Goal: Task Accomplishment & Management: Manage account settings

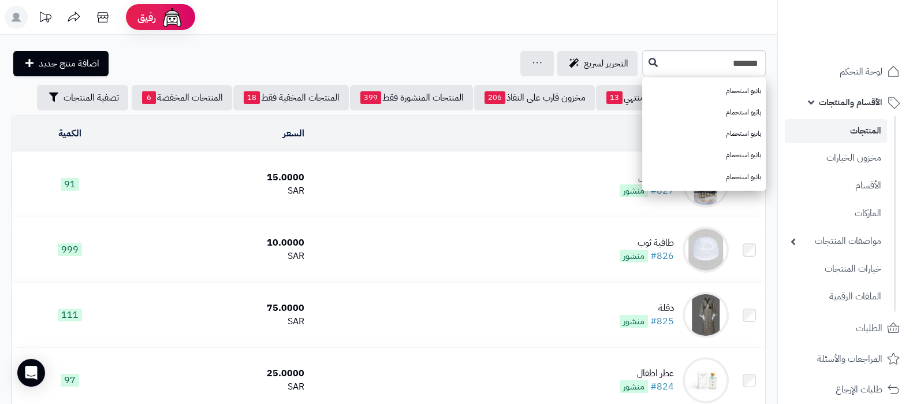
type input "*******"
click at [841, 127] on link "المنتجات" at bounding box center [836, 131] width 102 height 24
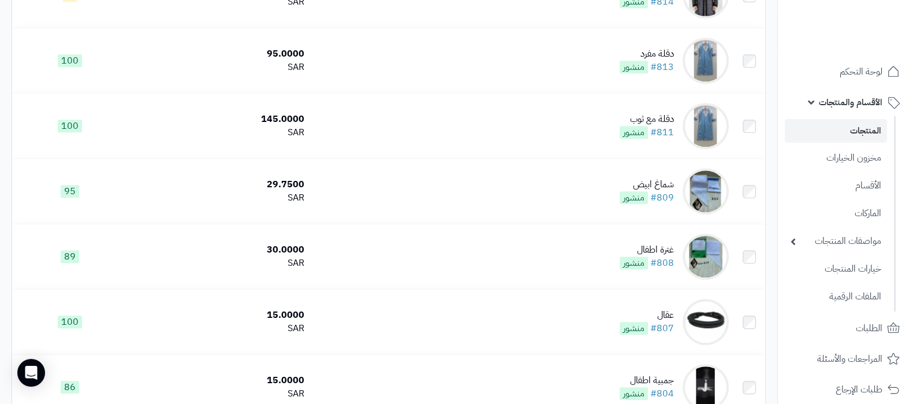
scroll to position [1175, 0]
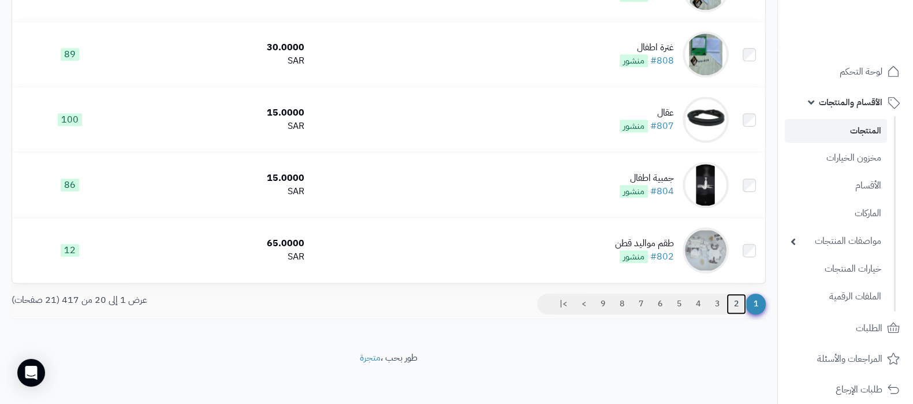
click at [737, 307] on link "2" at bounding box center [737, 303] width 20 height 21
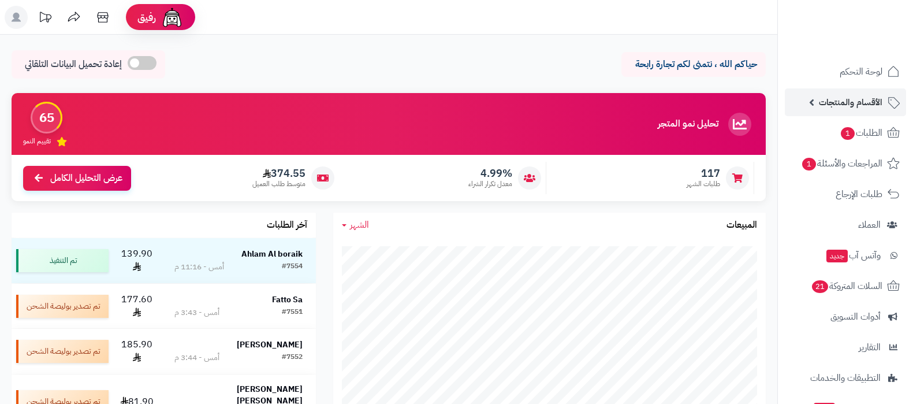
click at [820, 99] on span "الأقسام والمنتجات" at bounding box center [851, 102] width 64 height 16
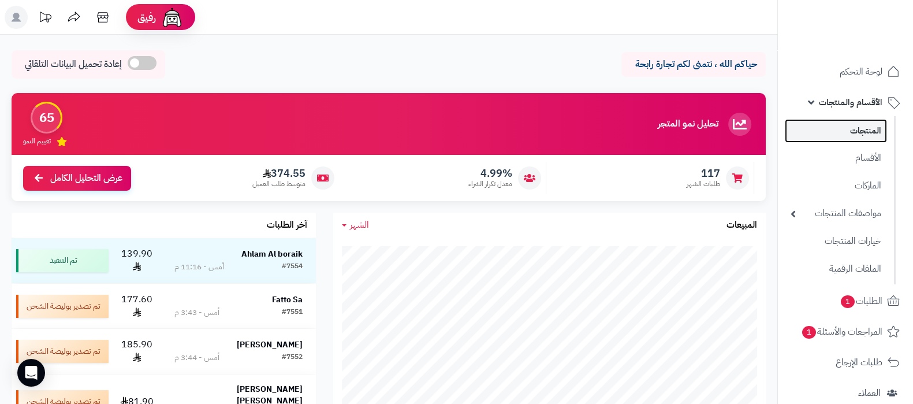
click at [835, 130] on link "المنتجات" at bounding box center [836, 131] width 102 height 24
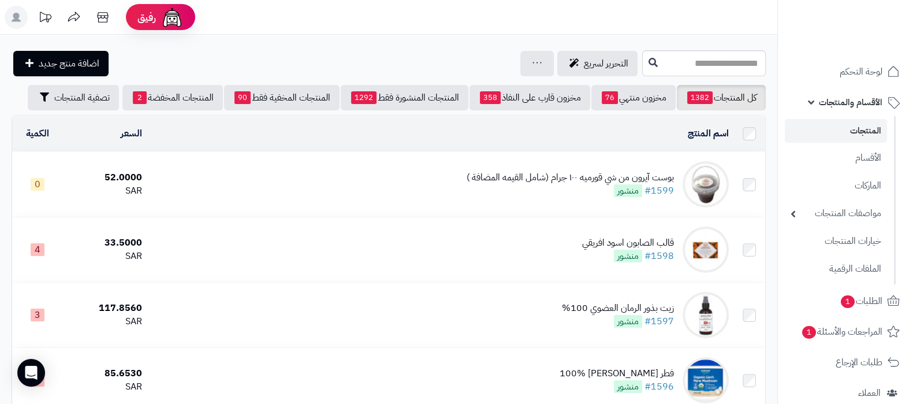
click at [541, 176] on div "بوست آيرون من شي قورميه ١٠٠ جرام (شامل القيمه المضافة )" at bounding box center [570, 177] width 207 height 13
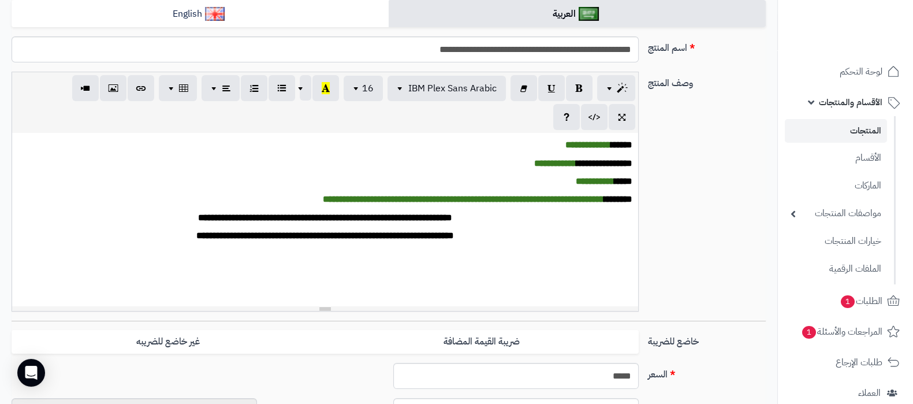
scroll to position [288, 0]
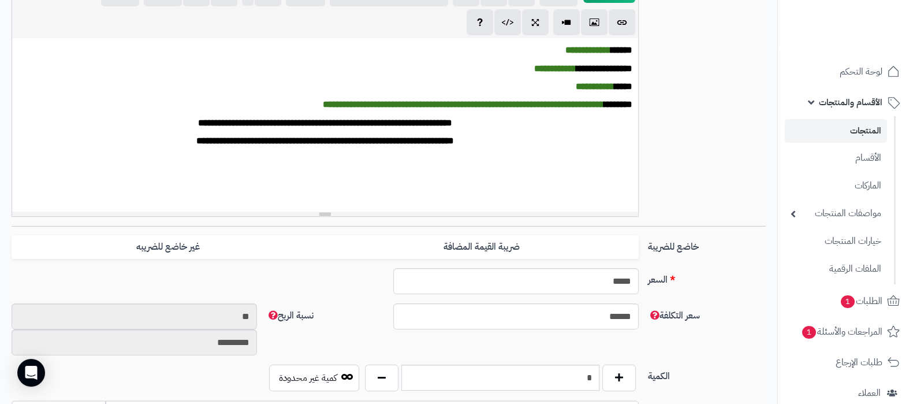
click at [833, 135] on link "المنتجات" at bounding box center [836, 131] width 102 height 24
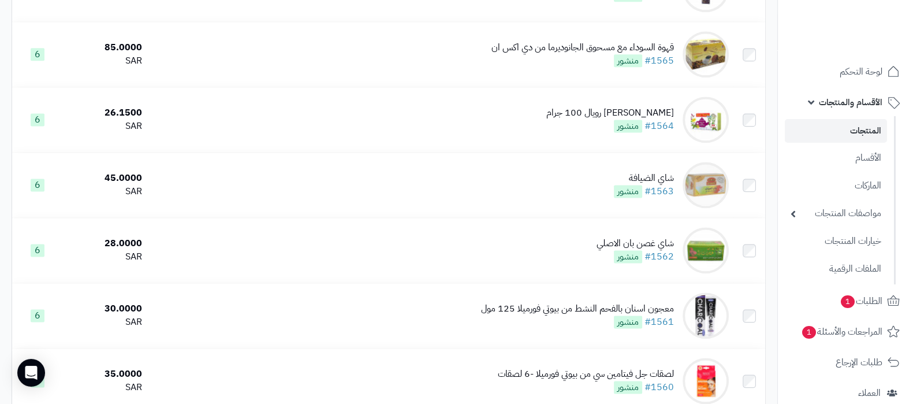
scroll to position [2022, 0]
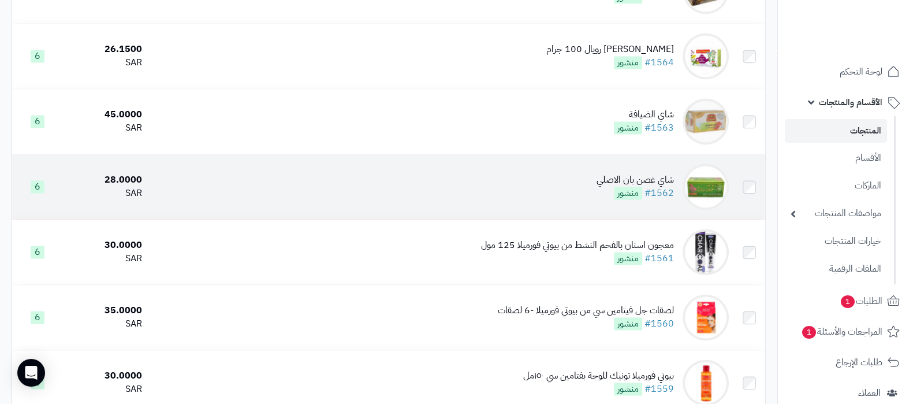
click at [613, 176] on div "شاي غصن بان الاصلي" at bounding box center [635, 179] width 77 height 13
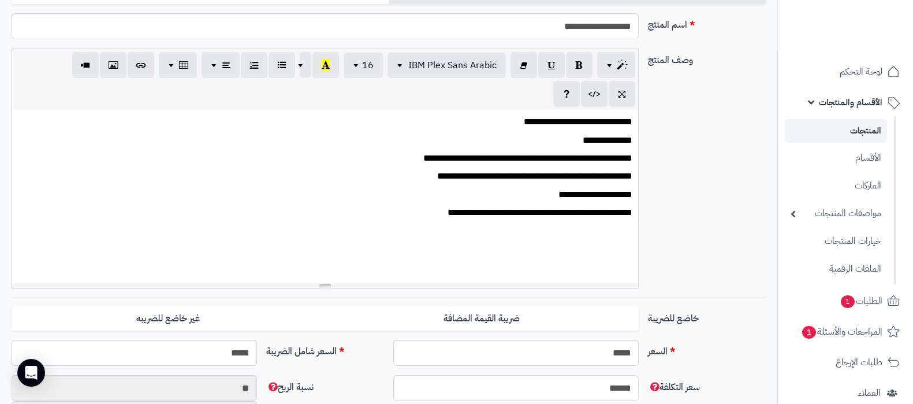
scroll to position [325, 0]
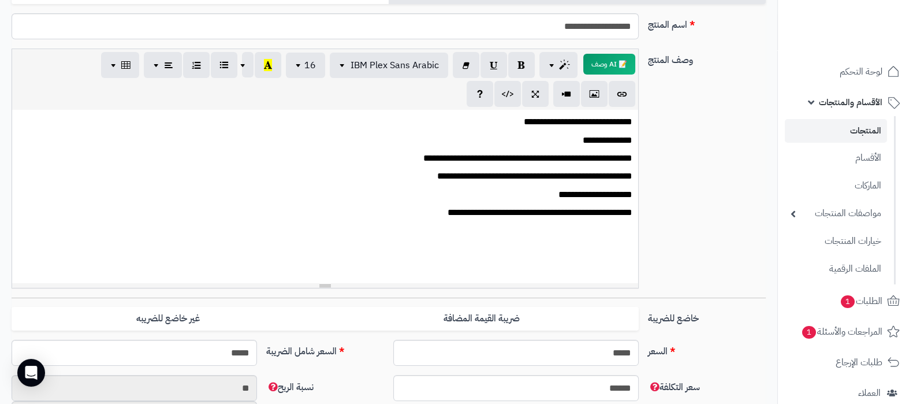
click at [849, 124] on link "المنتجات" at bounding box center [836, 131] width 102 height 24
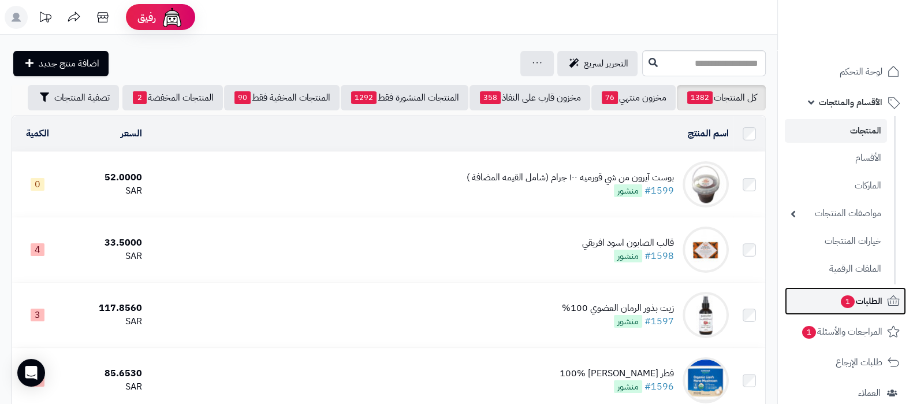
click at [852, 304] on span "1" at bounding box center [848, 301] width 14 height 13
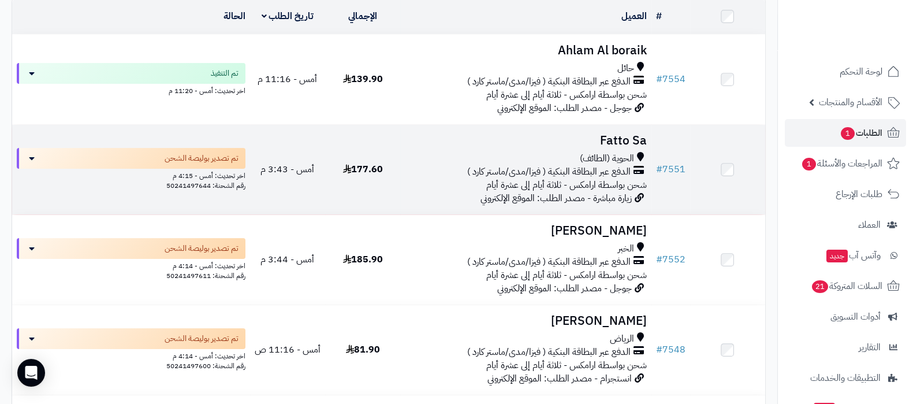
scroll to position [72, 0]
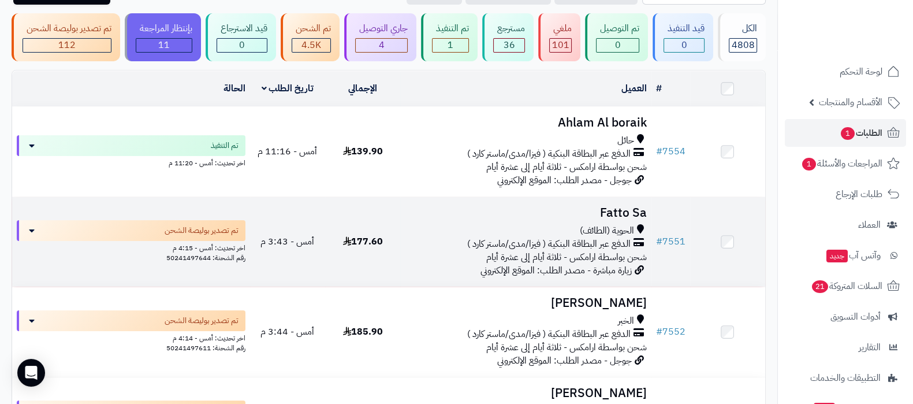
click at [611, 209] on h3 "Fatto Sa" at bounding box center [526, 212] width 242 height 13
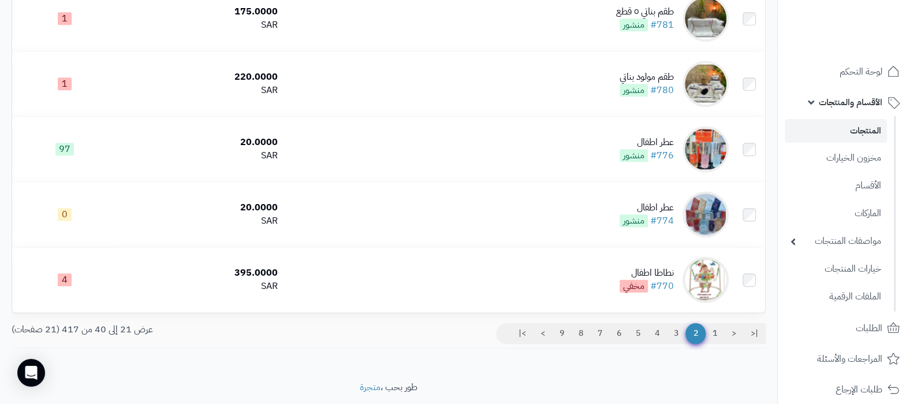
scroll to position [1175, 0]
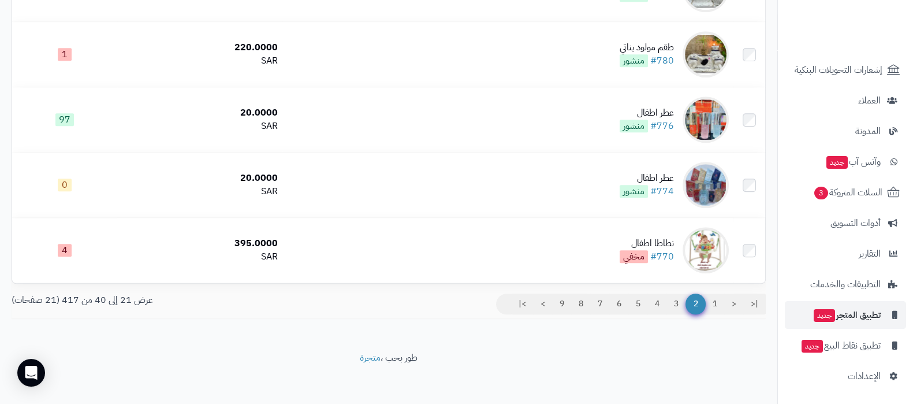
scroll to position [351, 0]
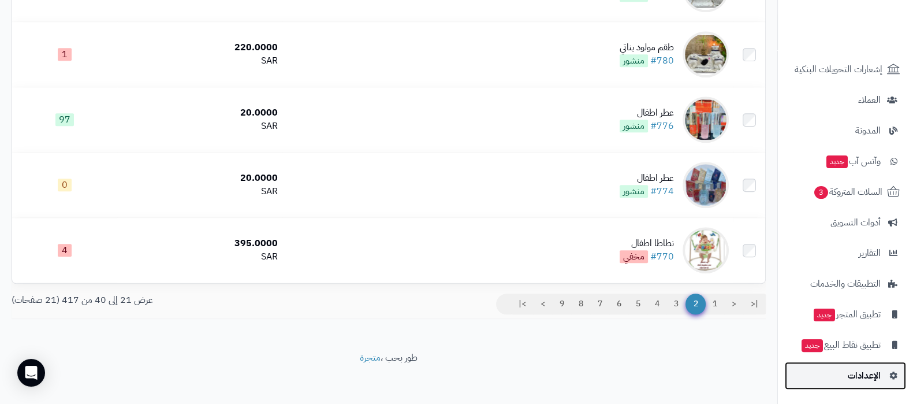
click at [857, 382] on span "الإعدادات" at bounding box center [864, 375] width 33 height 16
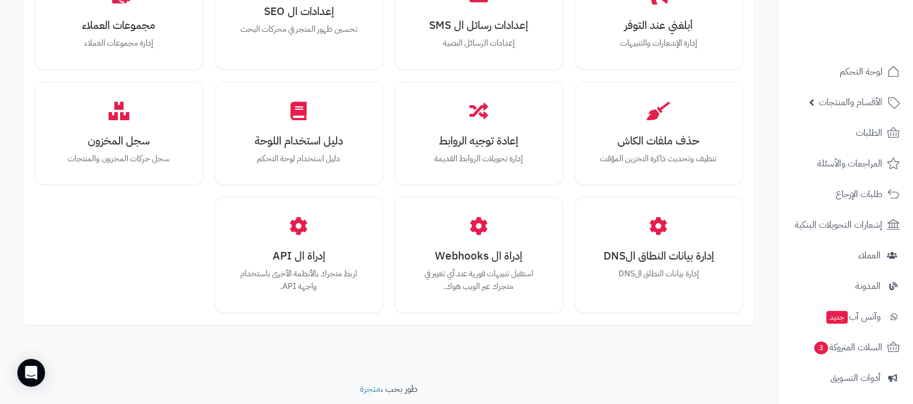
scroll to position [1068, 0]
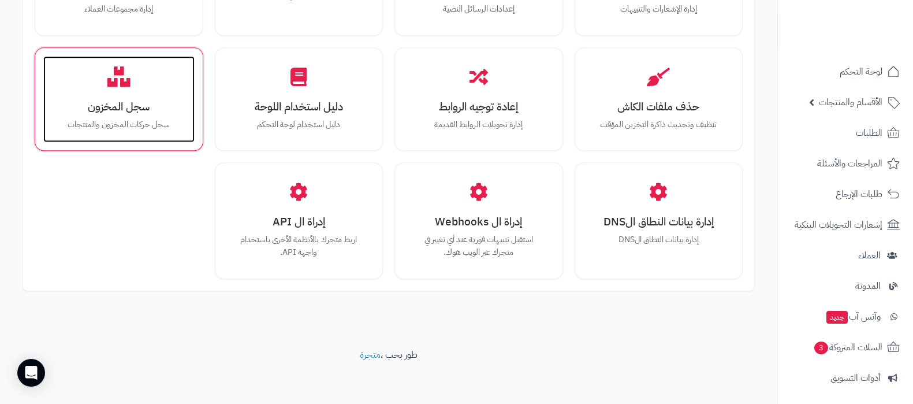
click at [126, 131] on div "سجل المخزون سجل حركات المخزون والمنتجات" at bounding box center [118, 99] width 151 height 87
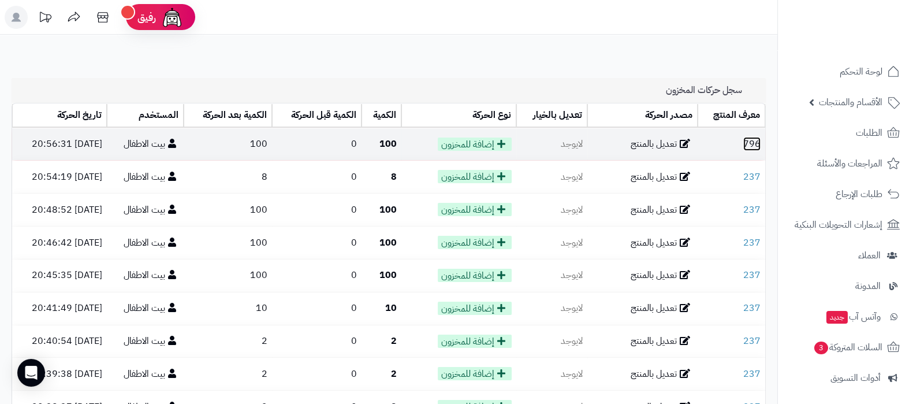
click at [753, 146] on link "796" at bounding box center [752, 144] width 17 height 14
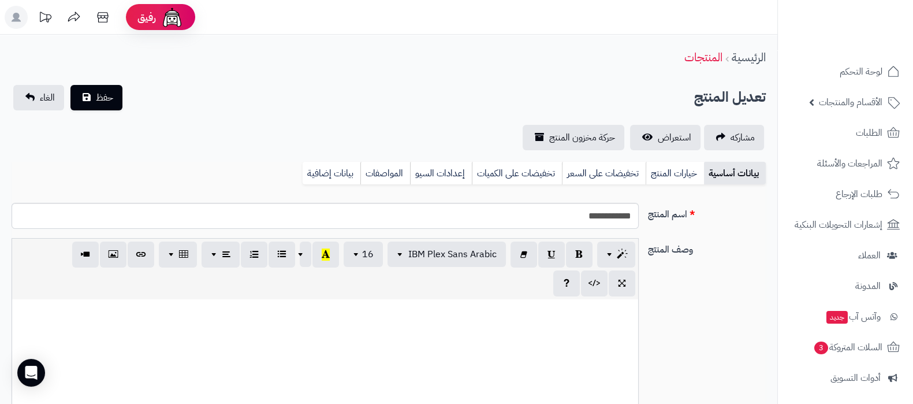
scroll to position [532, 0]
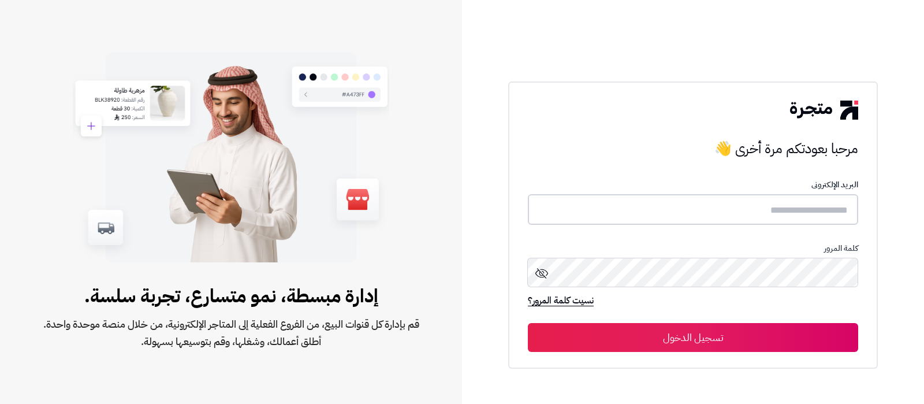
type input "**********"
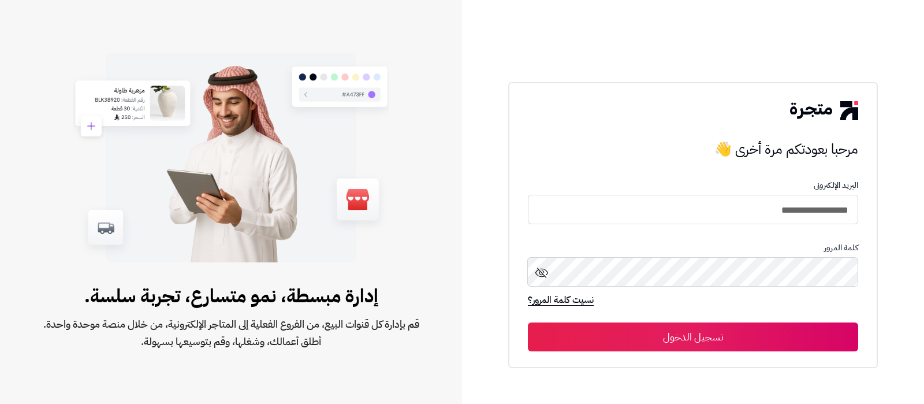
click at [745, 337] on button "تسجيل الدخول" at bounding box center [693, 336] width 330 height 29
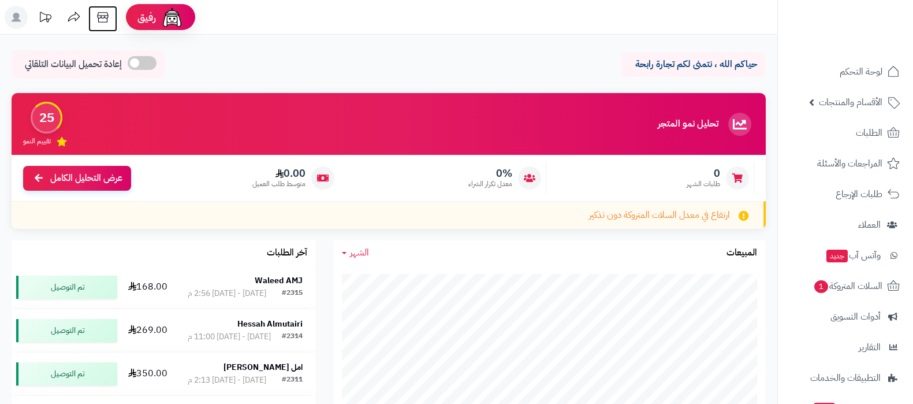
click at [109, 18] on icon at bounding box center [102, 17] width 23 height 23
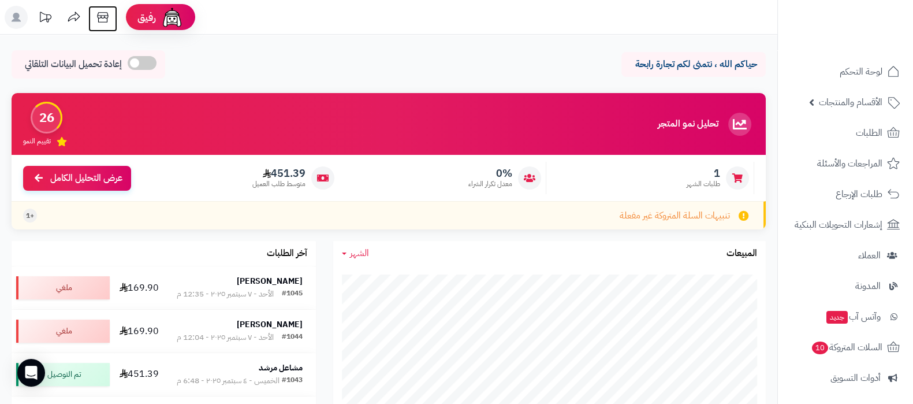
click at [107, 21] on icon at bounding box center [102, 17] width 11 height 10
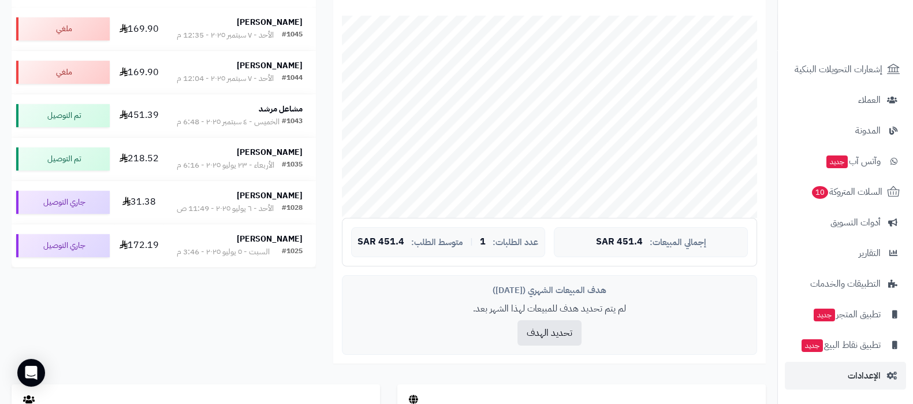
scroll to position [361, 0]
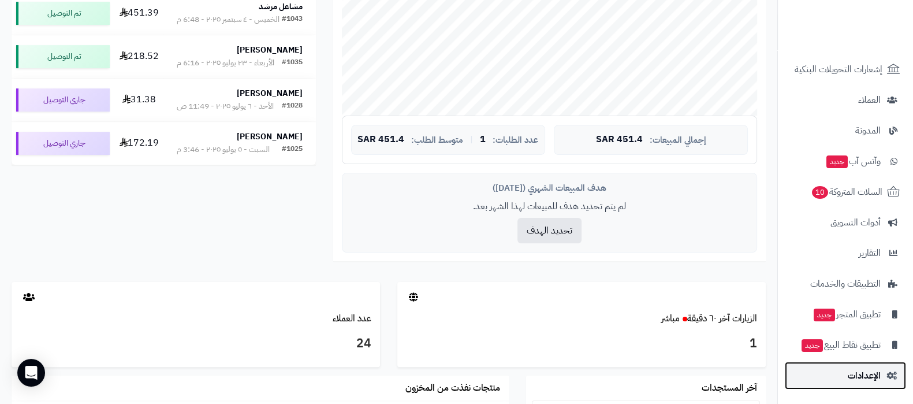
click at [864, 371] on span "الإعدادات" at bounding box center [864, 375] width 33 height 16
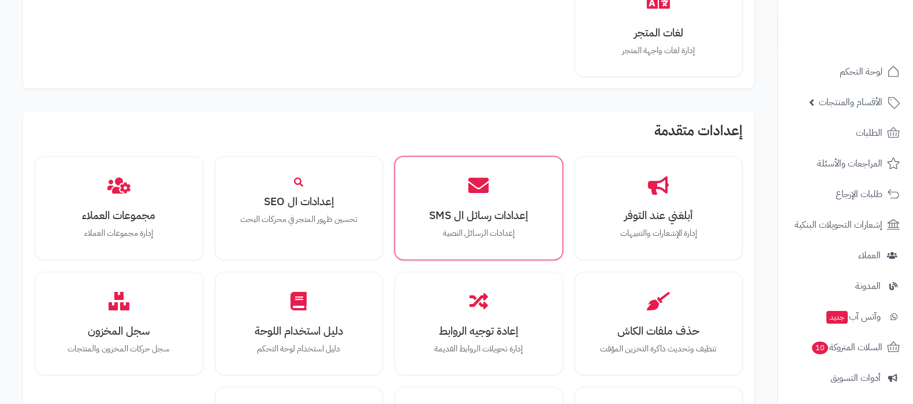
scroll to position [867, 0]
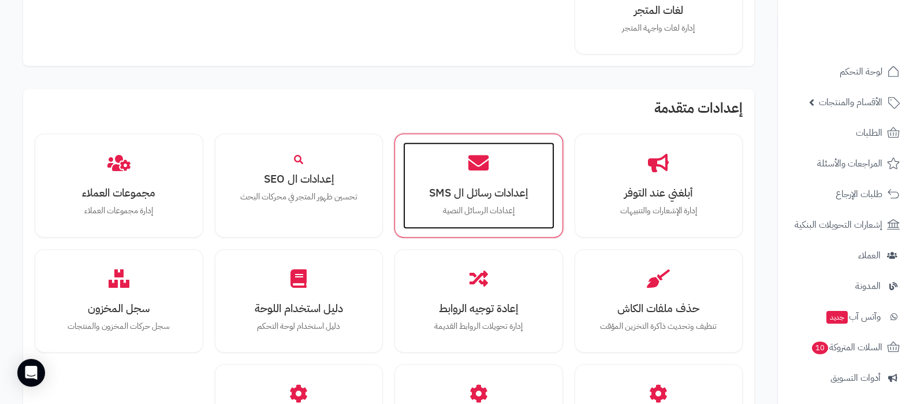
click at [486, 192] on h3 "إعدادات رسائل ال SMS" at bounding box center [479, 193] width 128 height 12
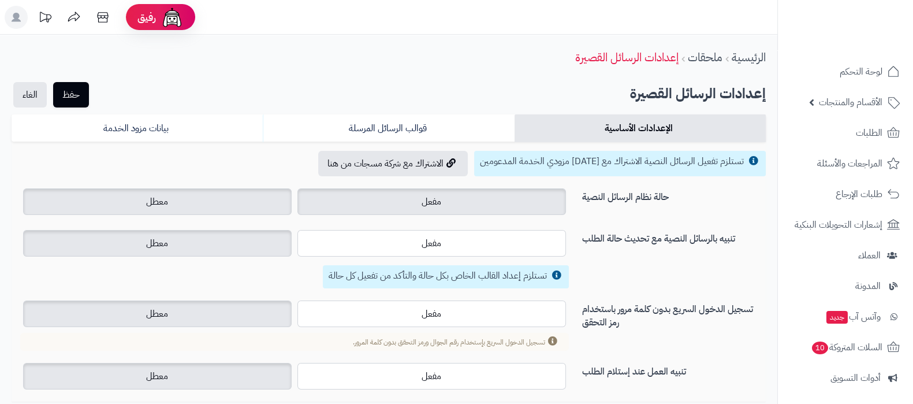
click at [443, 198] on label "مفعل" at bounding box center [432, 201] width 269 height 27
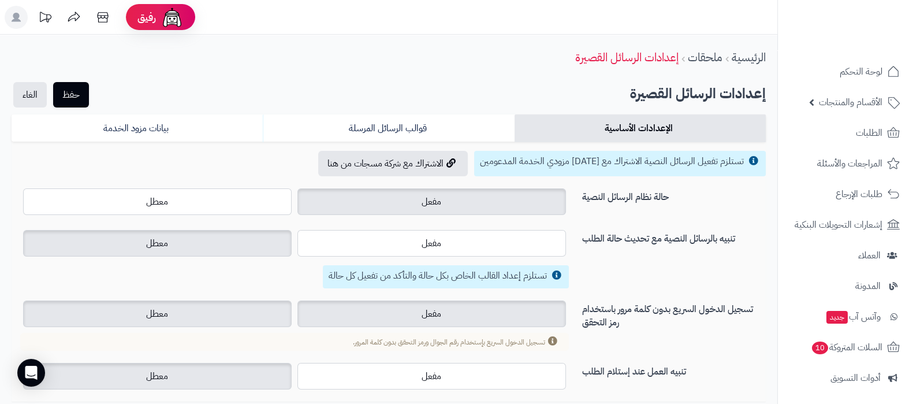
click at [463, 314] on label "مفعل" at bounding box center [432, 313] width 269 height 27
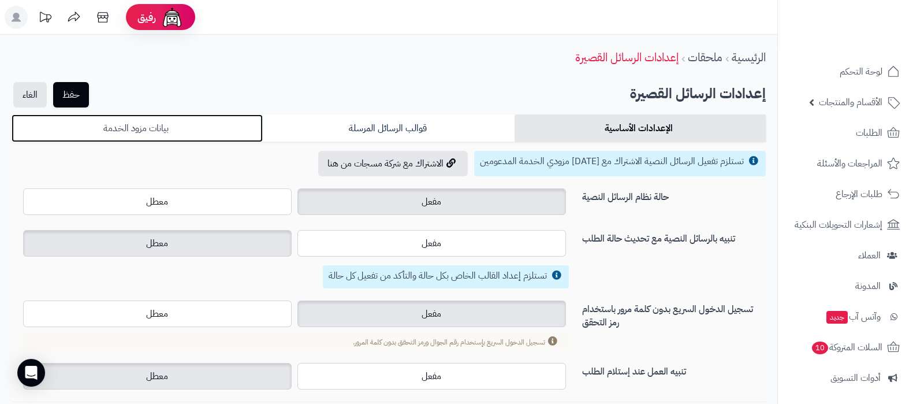
click at [225, 133] on link "بيانات مزود الخدمة" at bounding box center [137, 128] width 251 height 28
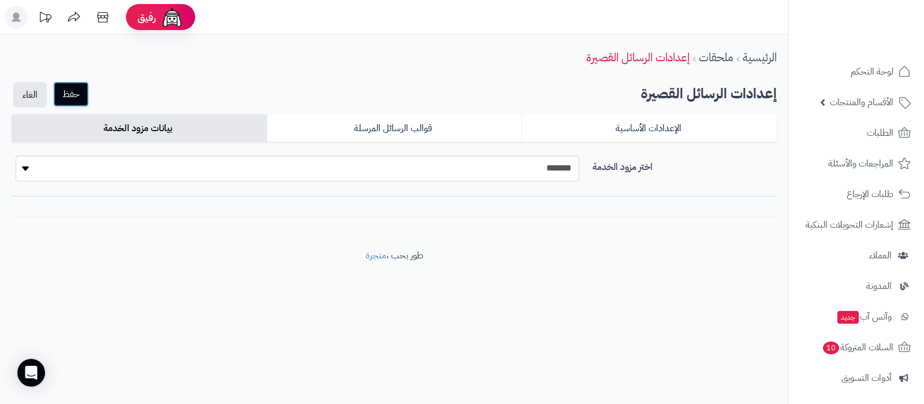
click at [68, 92] on button "حفظ" at bounding box center [71, 93] width 36 height 25
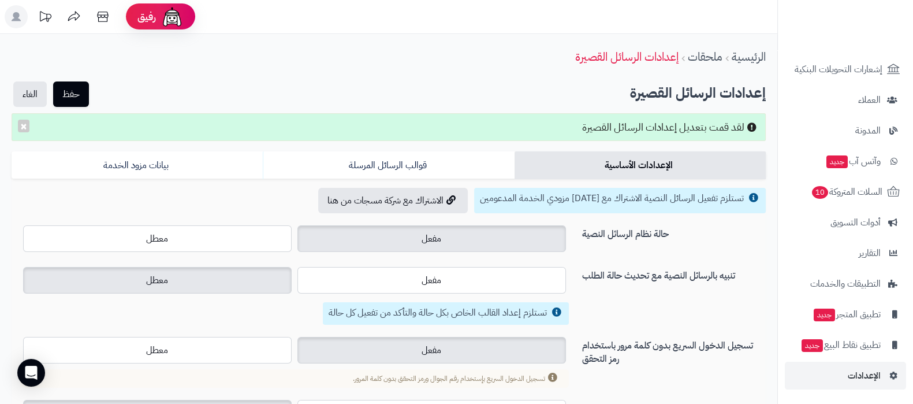
scroll to position [124, 0]
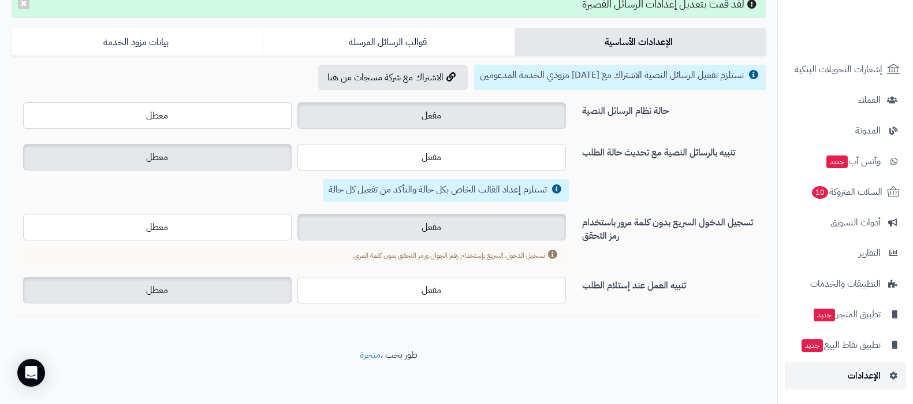
click at [845, 370] on link "الإعدادات" at bounding box center [845, 376] width 121 height 28
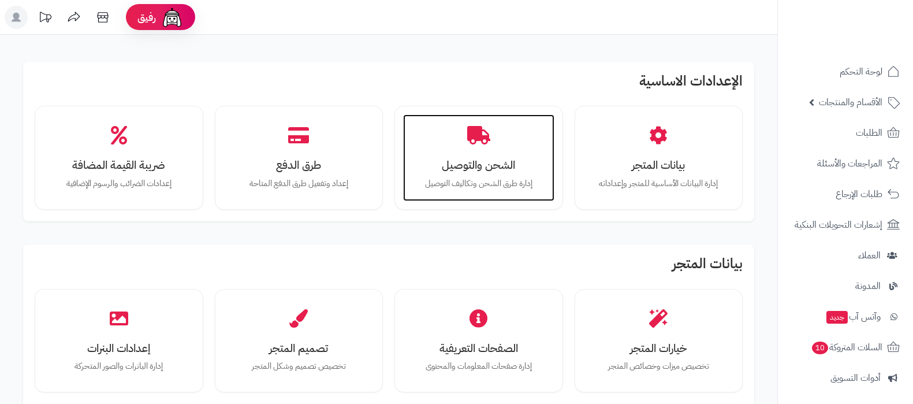
click at [482, 151] on div "الشحن والتوصيل إدارة طرق الشحن وتكاليف التوصيل" at bounding box center [478, 157] width 151 height 87
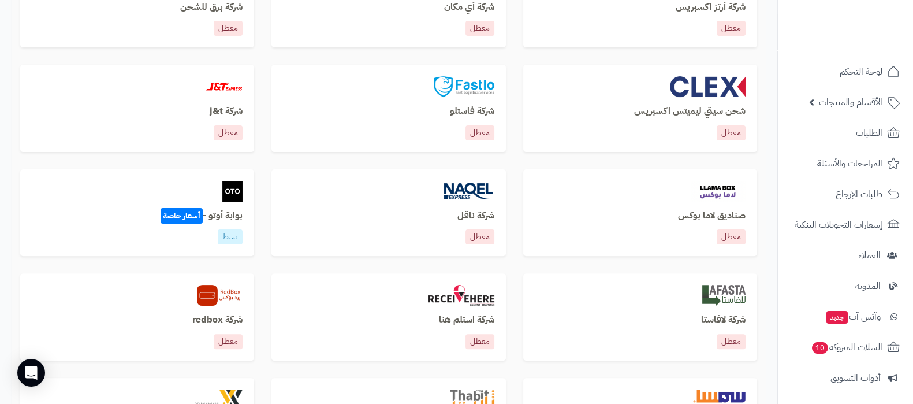
scroll to position [432, 0]
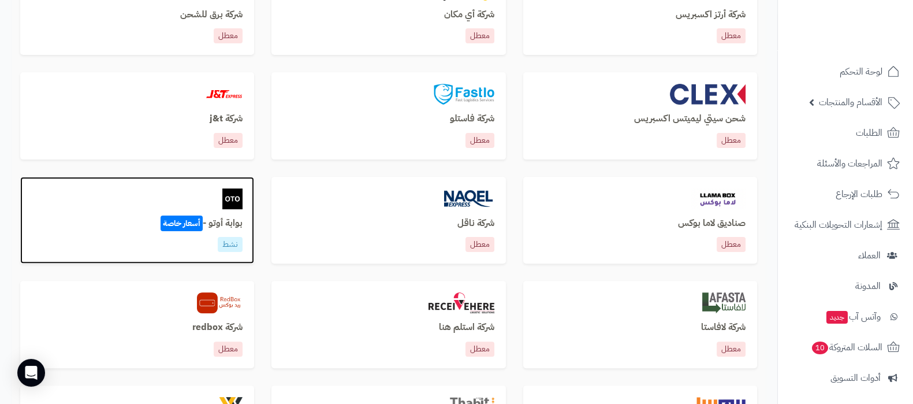
click at [235, 221] on h3 "بوابة أوتو - أسعار خاصة" at bounding box center [137, 223] width 211 height 10
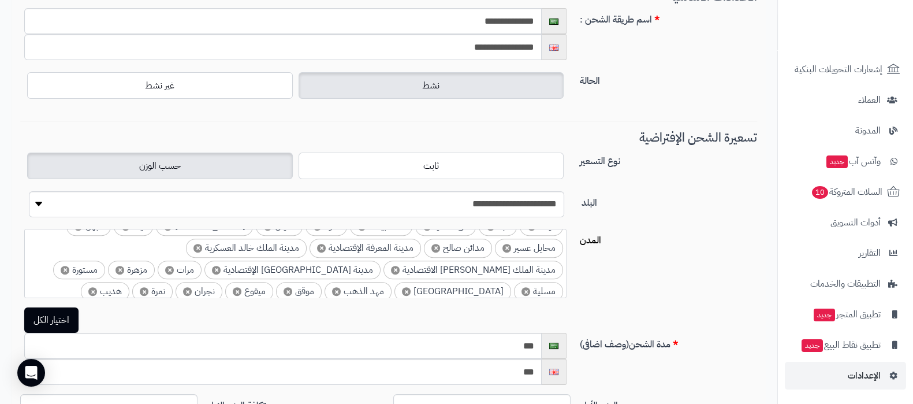
scroll to position [288, 0]
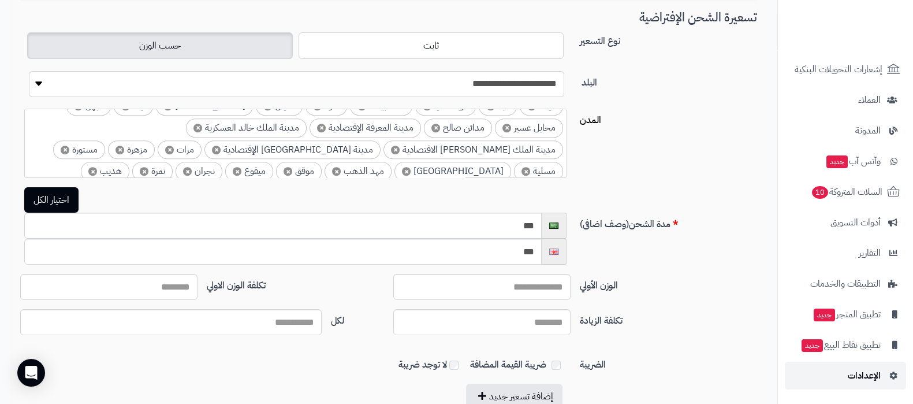
click at [855, 380] on span "الإعدادات" at bounding box center [864, 375] width 33 height 16
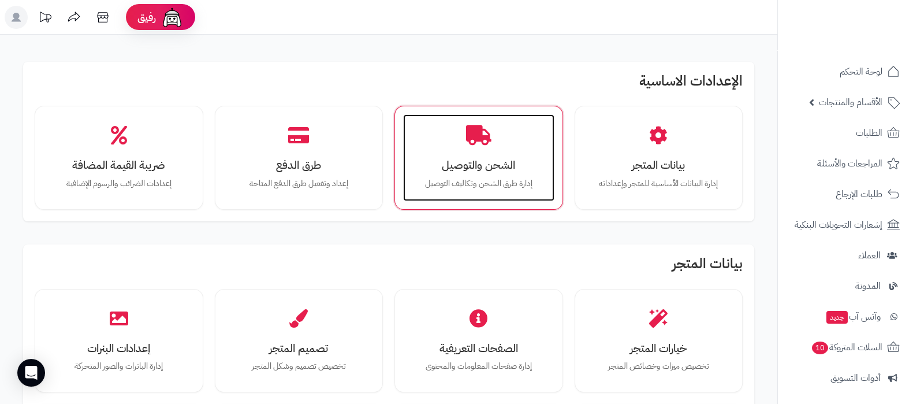
click at [486, 135] on icon at bounding box center [478, 135] width 25 height 20
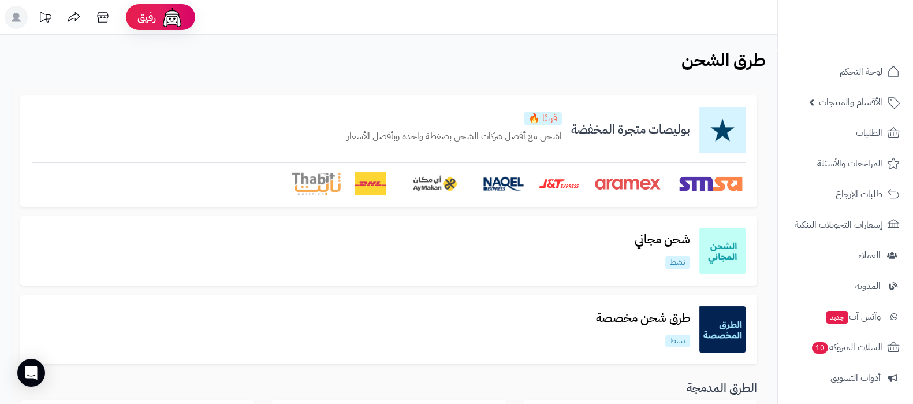
scroll to position [144, 0]
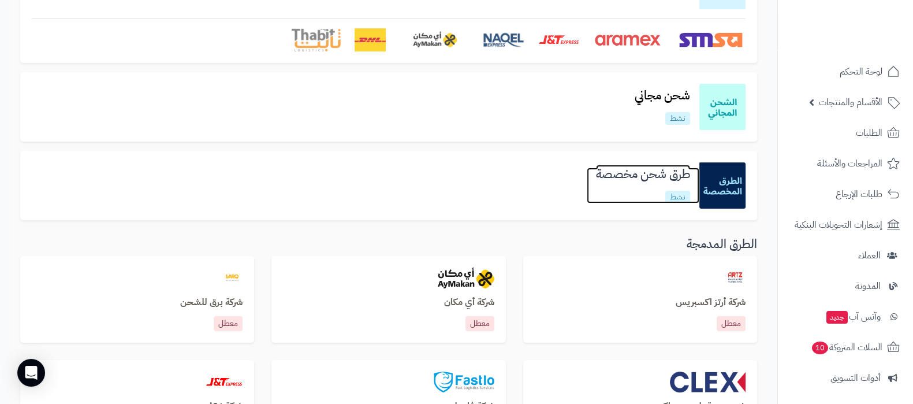
click at [653, 174] on h3 "طرق شحن مخصصة" at bounding box center [643, 174] width 113 height 13
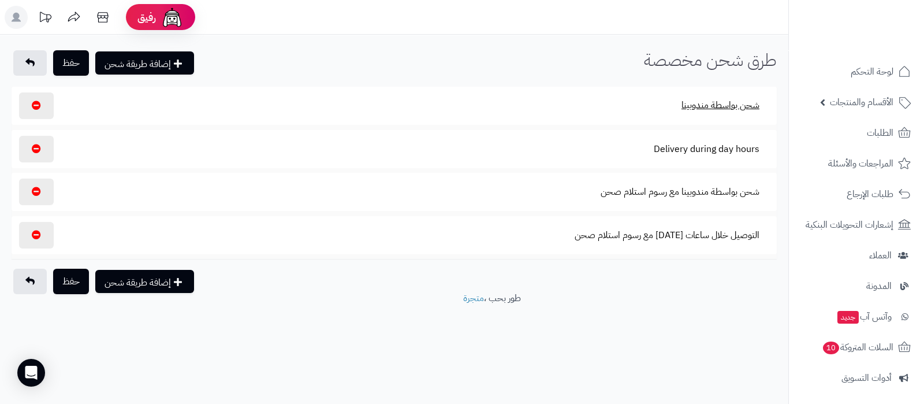
click at [718, 108] on button "شحن بواسطة مندوبينا" at bounding box center [721, 105] width 98 height 27
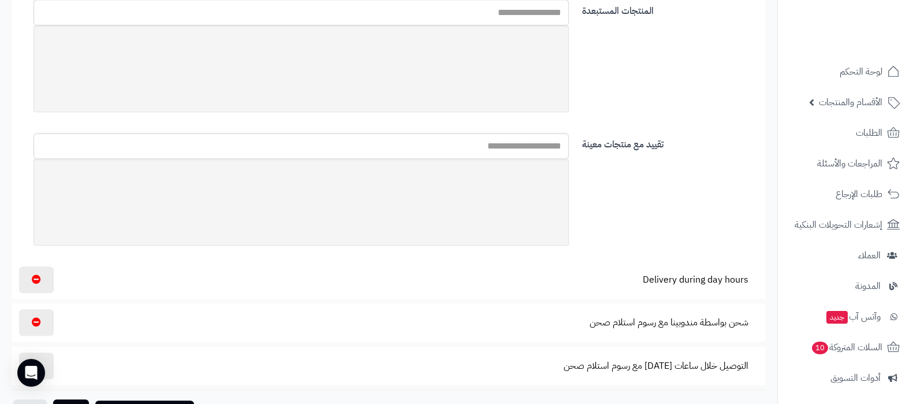
scroll to position [680, 0]
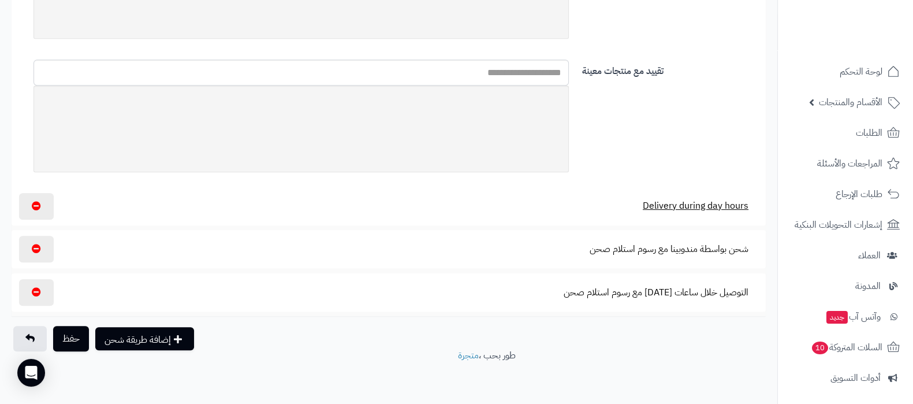
click at [707, 203] on button "Delivery during day hours" at bounding box center [695, 205] width 125 height 27
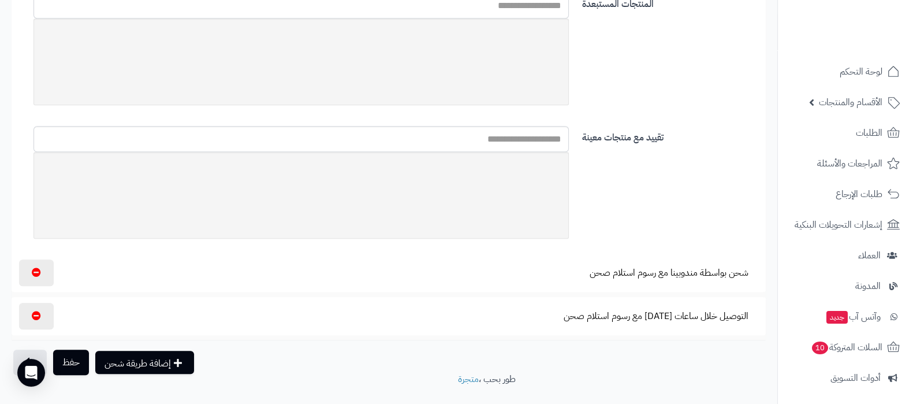
scroll to position [1416, 0]
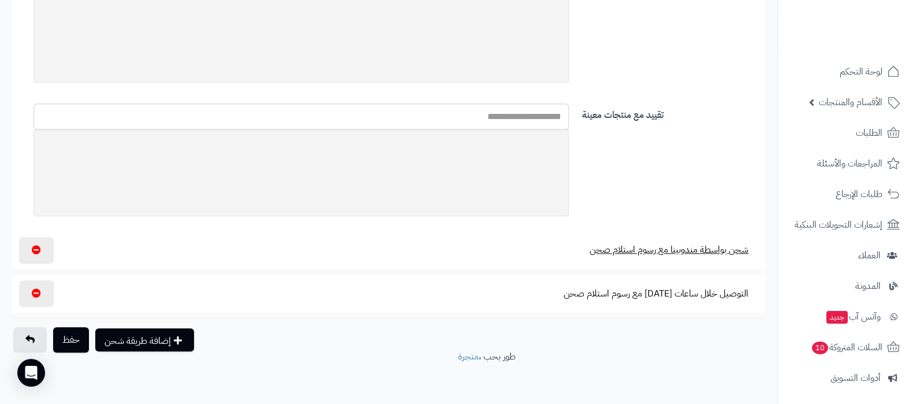
click at [699, 250] on button "شحن بواسطة مندوبينا مع رسوم استلام صحن" at bounding box center [669, 249] width 179 height 27
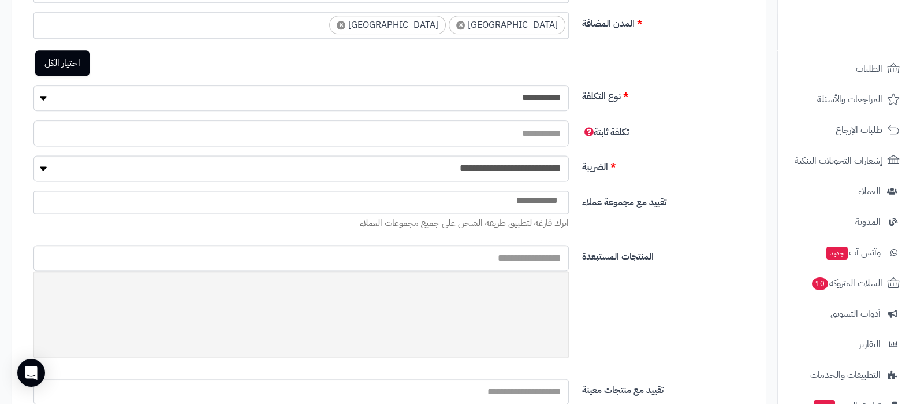
scroll to position [155, 0]
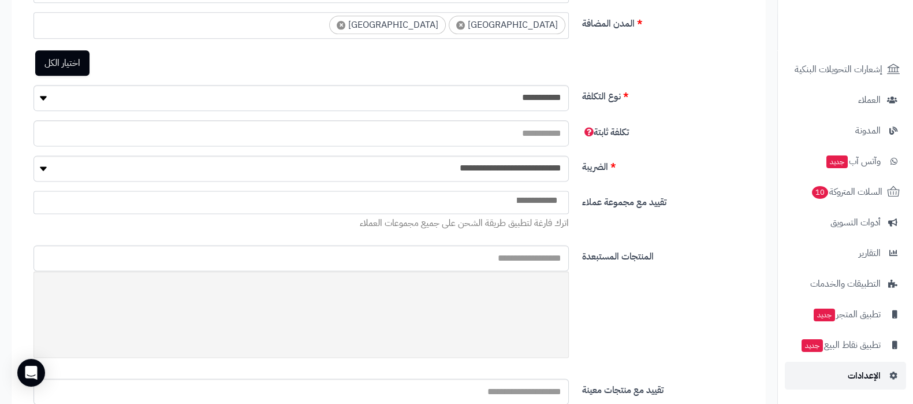
click at [856, 385] on link "الإعدادات" at bounding box center [845, 376] width 121 height 28
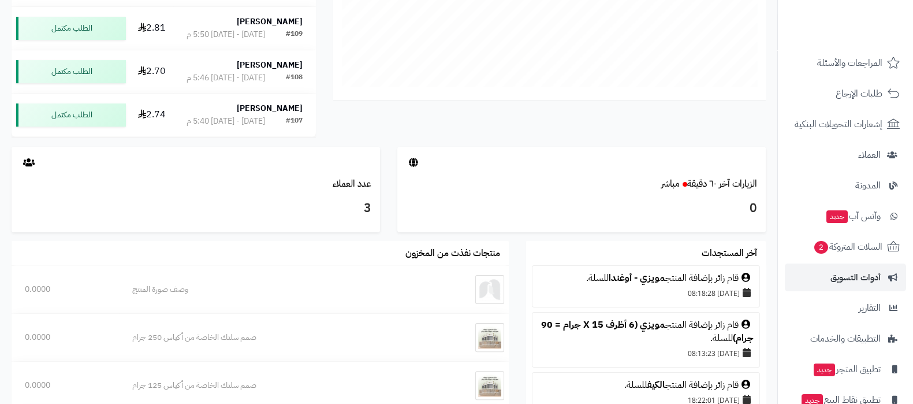
scroll to position [155, 0]
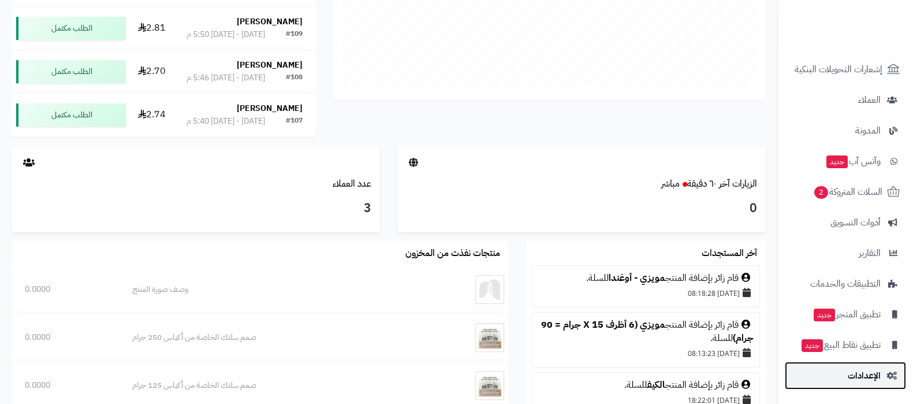
click at [850, 380] on span "الإعدادات" at bounding box center [864, 375] width 33 height 16
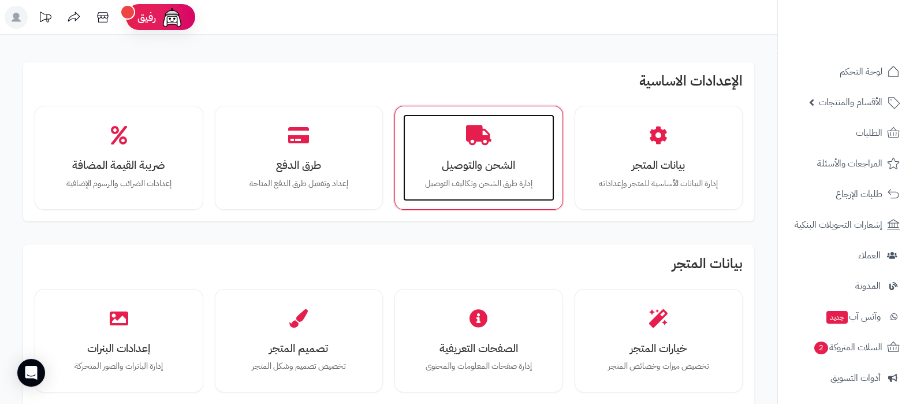
click at [458, 131] on div "الشحن والتوصيل إدارة طرق الشحن وتكاليف التوصيل" at bounding box center [478, 157] width 151 height 87
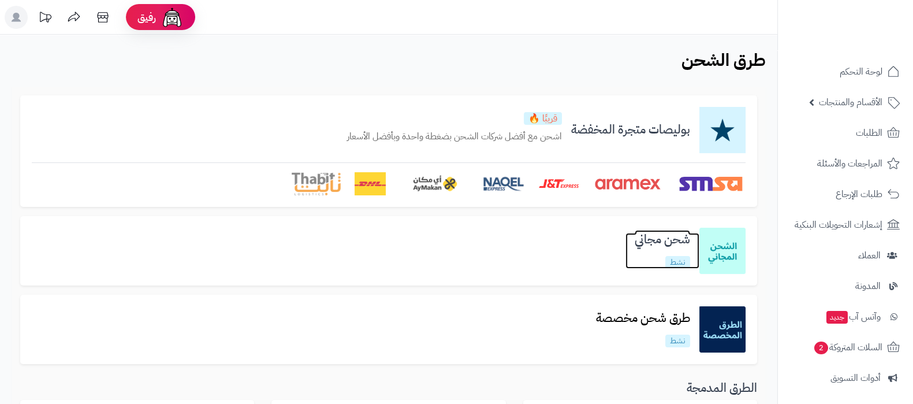
click at [657, 244] on h3 "شحن مجاني" at bounding box center [663, 239] width 74 height 13
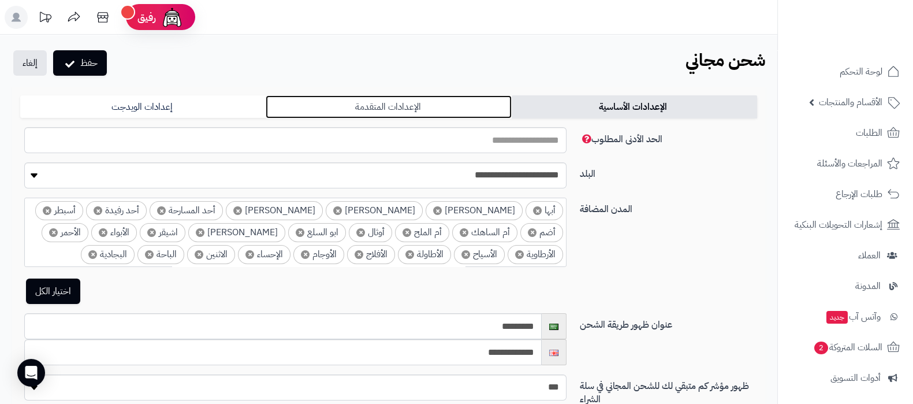
click at [407, 102] on link "الإعدادات المتقدمة" at bounding box center [389, 106] width 246 height 23
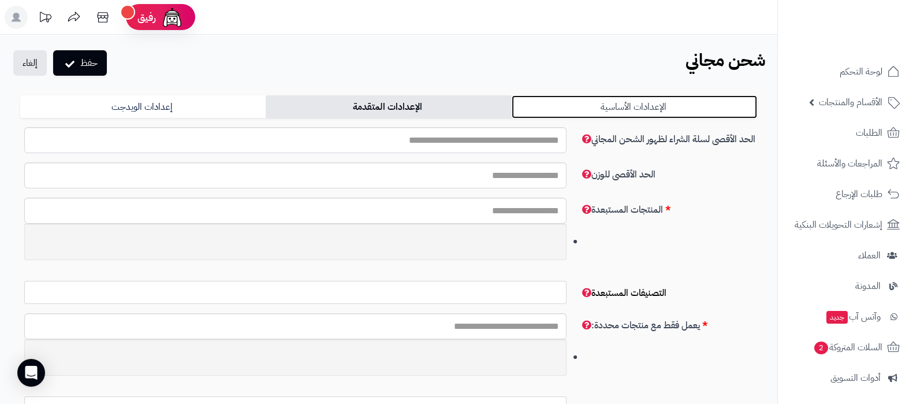
click at [628, 102] on link "الإعدادات الأساسية" at bounding box center [635, 106] width 246 height 23
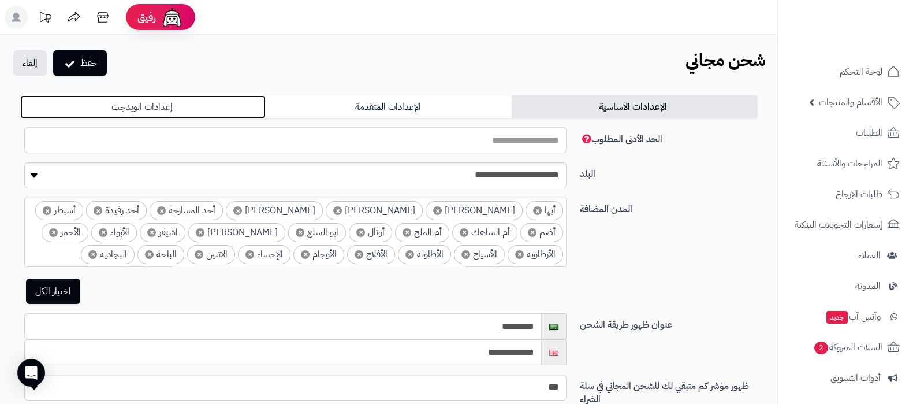
click at [194, 106] on link "إعدادات الويدجت" at bounding box center [143, 106] width 246 height 23
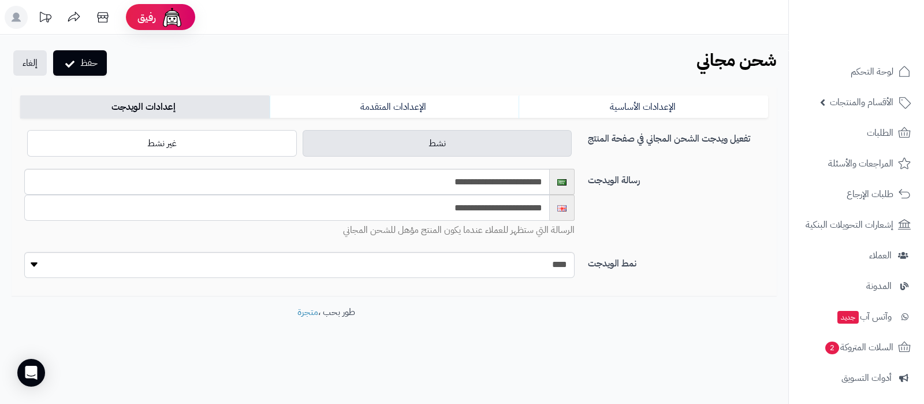
click at [508, 215] on input "**********" at bounding box center [287, 208] width 526 height 26
click at [733, 276] on div "نمط الويدجت **** **** ****" at bounding box center [394, 269] width 757 height 35
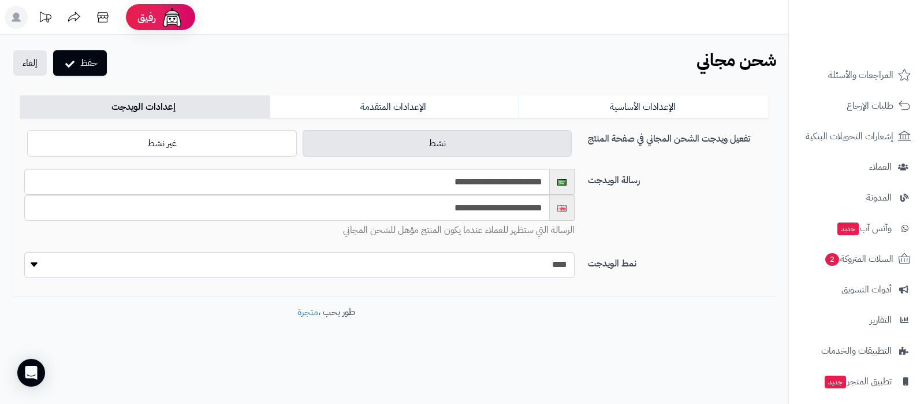
scroll to position [155, 0]
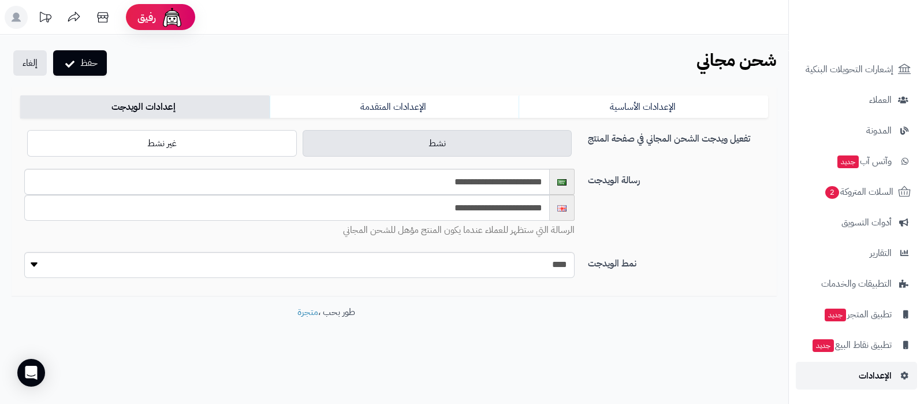
click at [878, 380] on span "الإعدادات" at bounding box center [875, 375] width 33 height 16
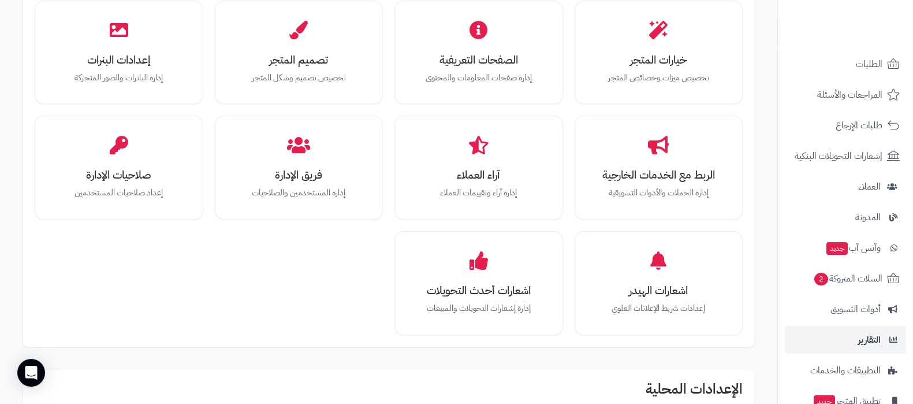
scroll to position [155, 0]
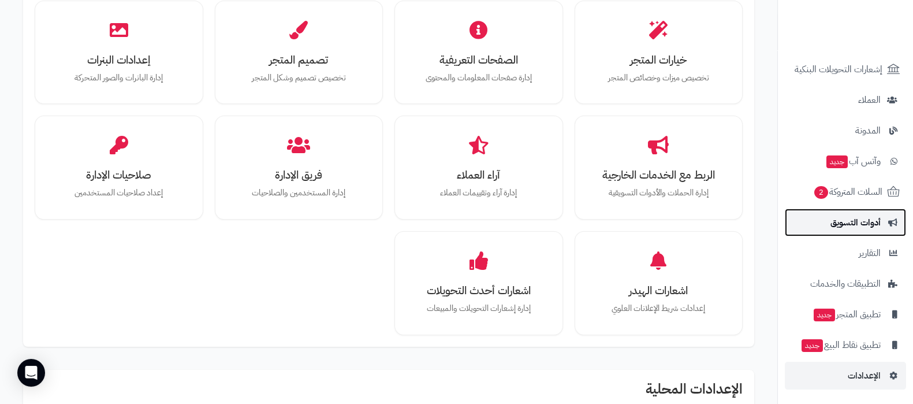
click at [849, 212] on link "أدوات التسويق" at bounding box center [845, 223] width 121 height 28
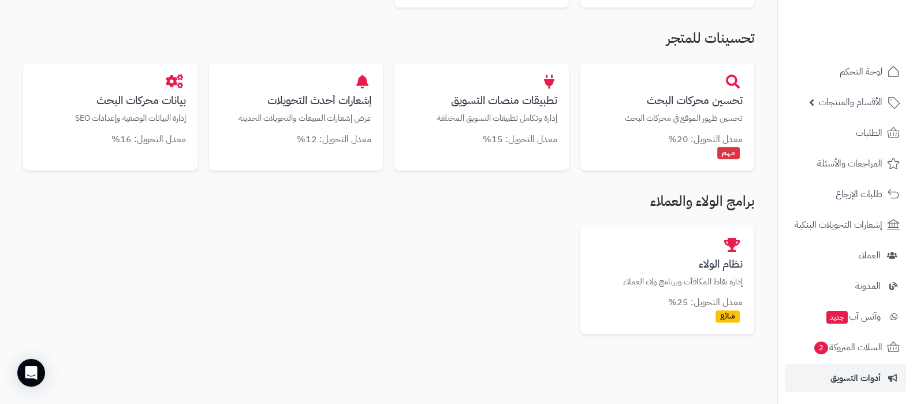
scroll to position [720, 0]
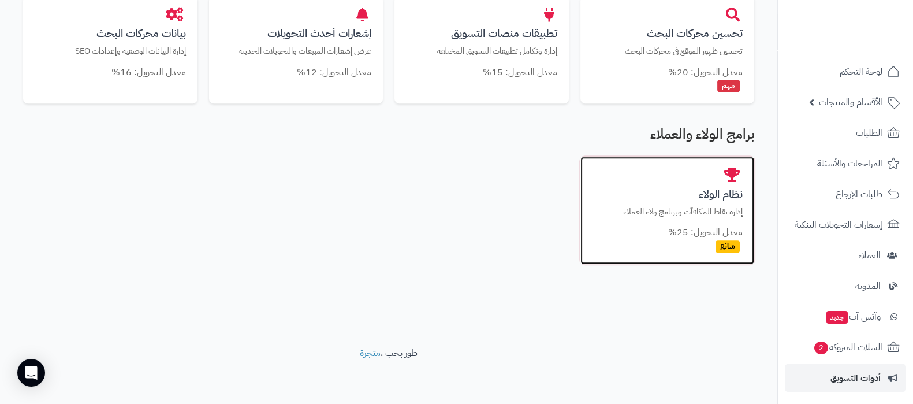
click at [704, 199] on h3 "نظام الولاء" at bounding box center [667, 194] width 151 height 12
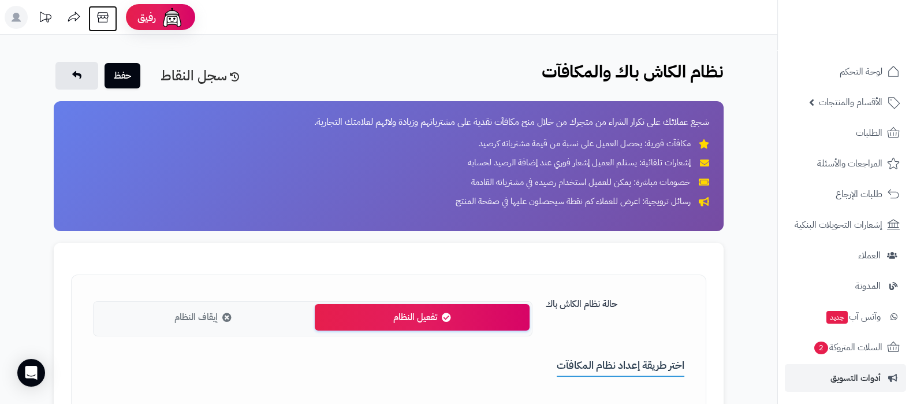
click at [106, 21] on icon at bounding box center [102, 17] width 23 height 23
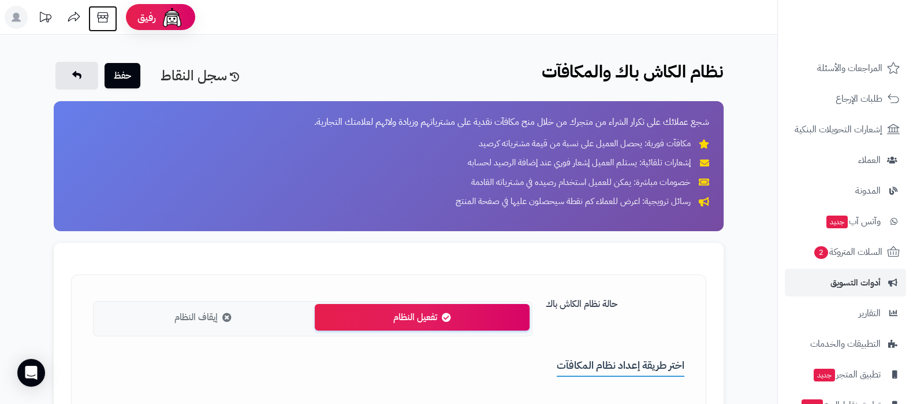
scroll to position [155, 0]
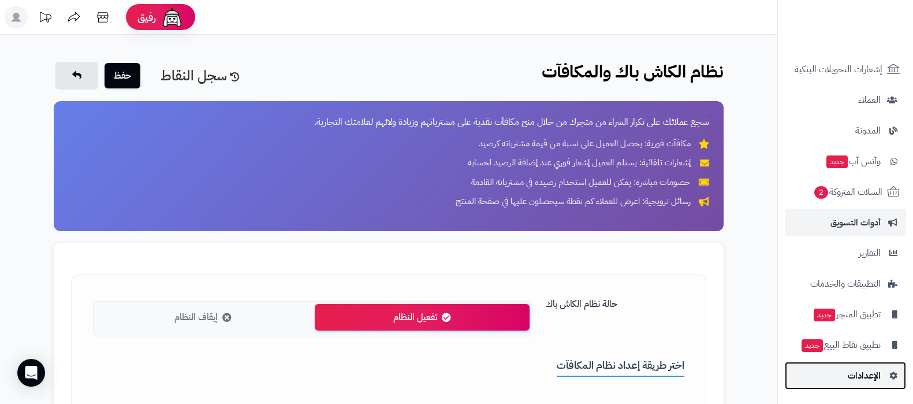
click at [837, 382] on link "الإعدادات" at bounding box center [845, 376] width 121 height 28
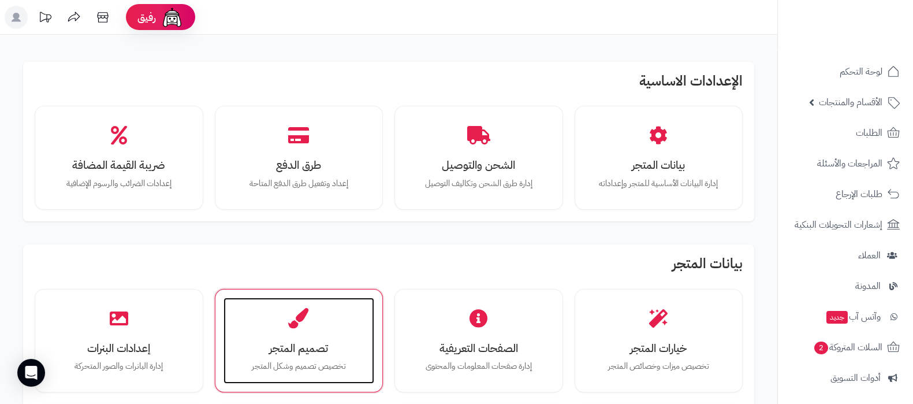
click at [327, 362] on p "تخصيص تصميم وشكل المتجر" at bounding box center [299, 366] width 128 height 13
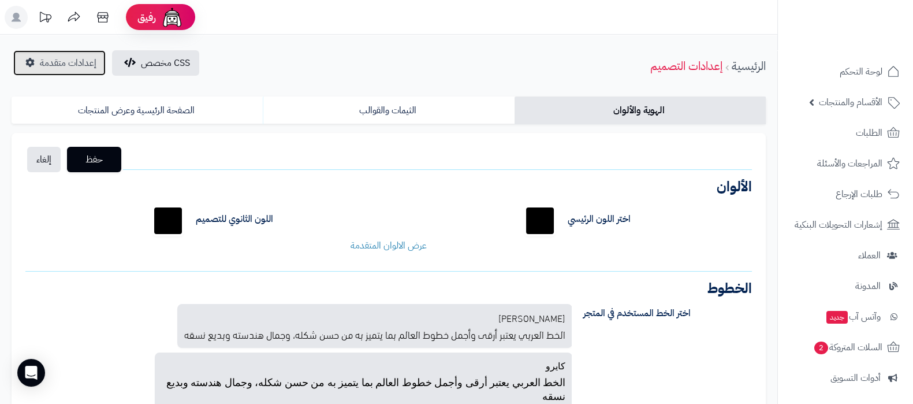
click at [51, 57] on span "إعدادات متقدمة" at bounding box center [68, 63] width 57 height 14
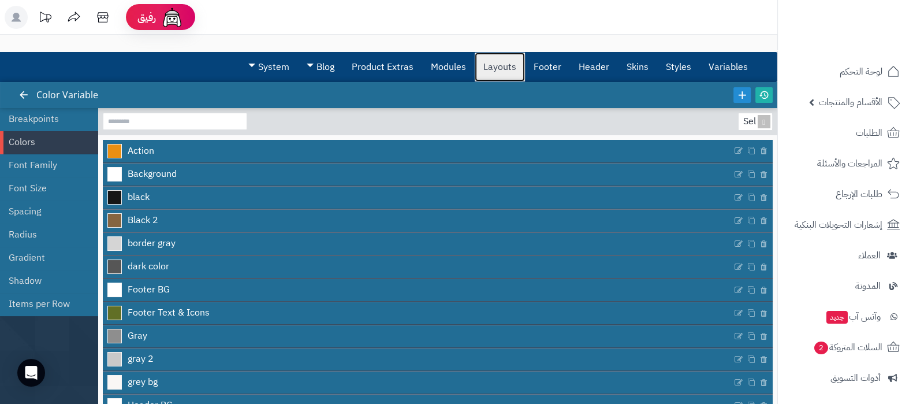
click at [497, 73] on link "Layouts" at bounding box center [500, 67] width 50 height 29
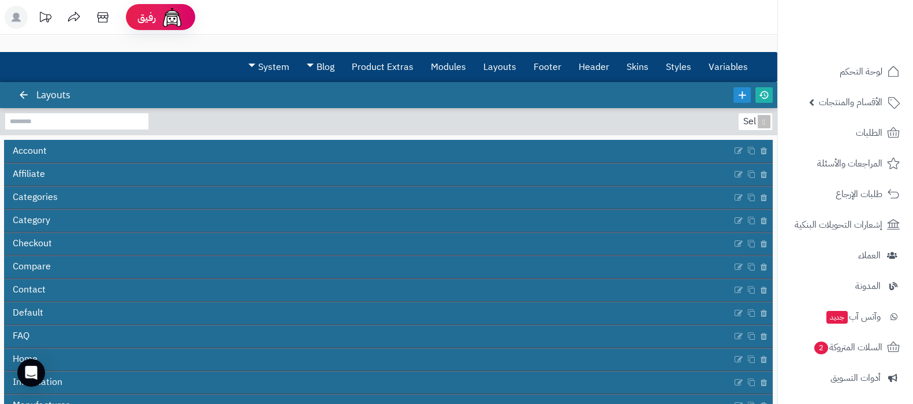
scroll to position [72, 0]
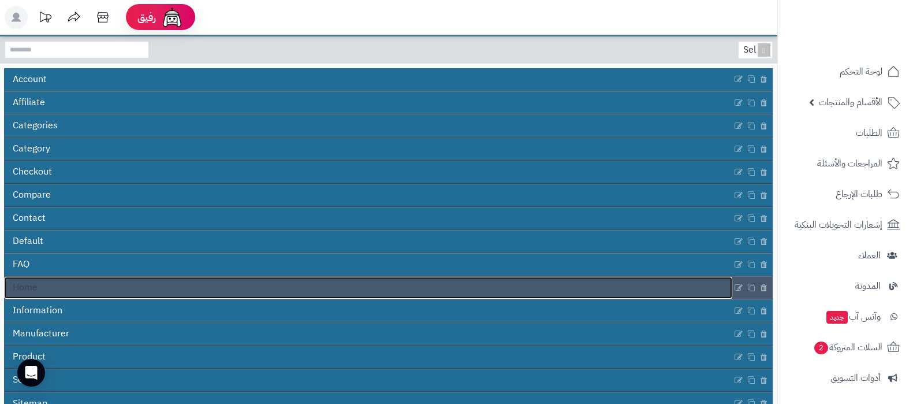
click at [575, 277] on link "Home" at bounding box center [368, 288] width 729 height 22
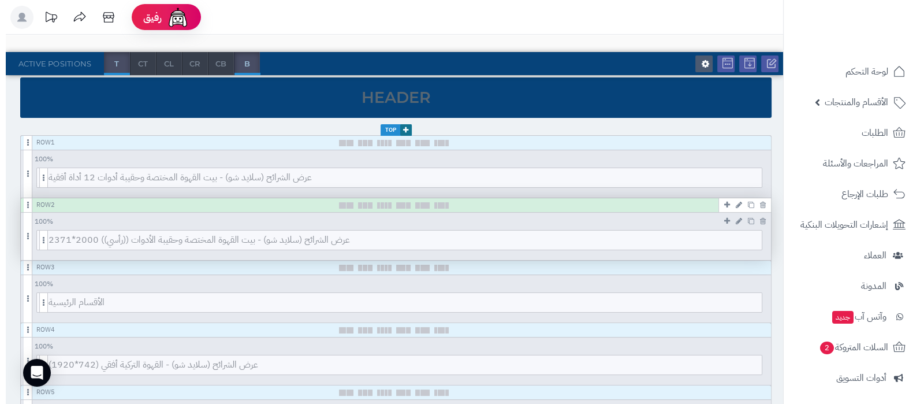
scroll to position [144, 0]
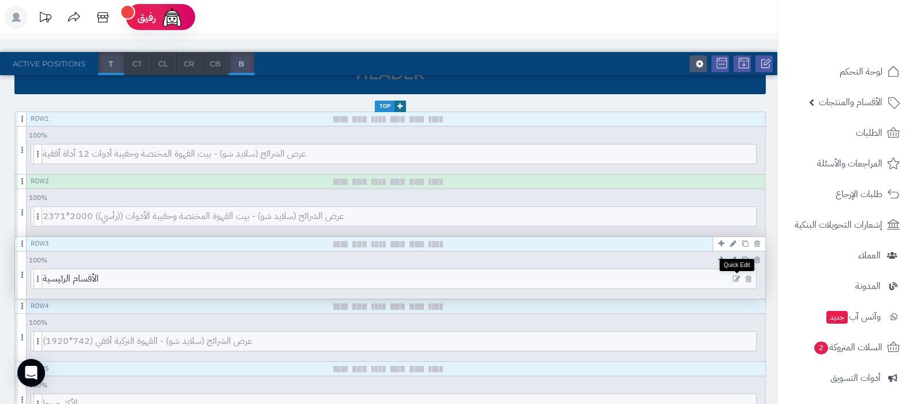
click at [735, 277] on icon at bounding box center [737, 279] width 8 height 8
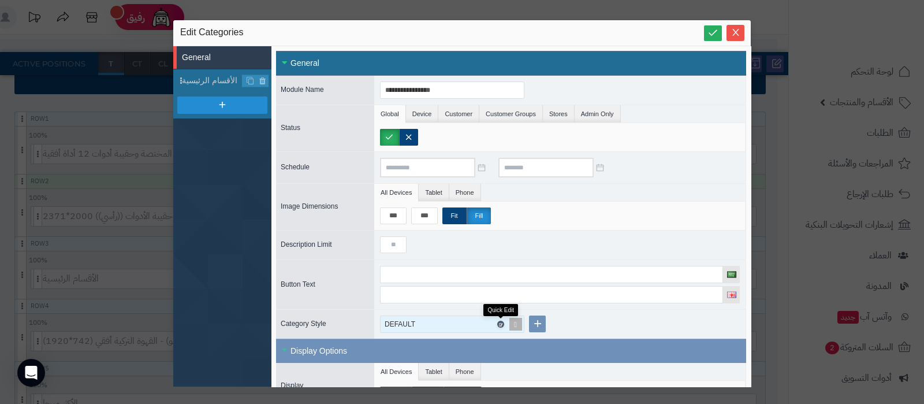
click at [500, 322] on icon at bounding box center [500, 324] width 3 height 5
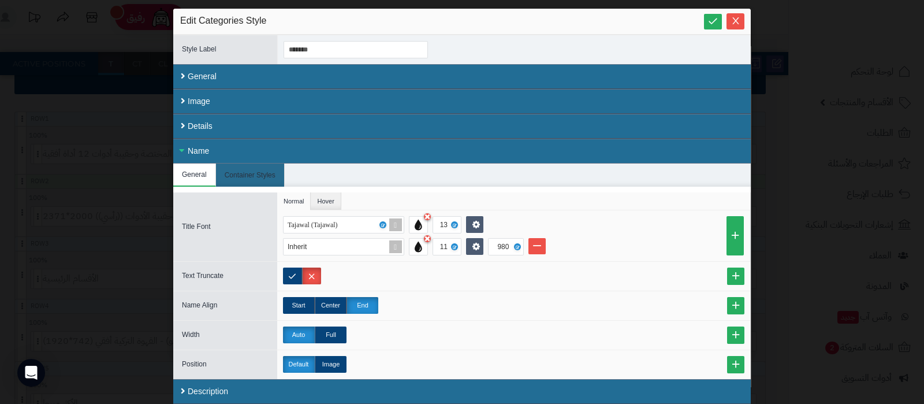
scroll to position [0, 0]
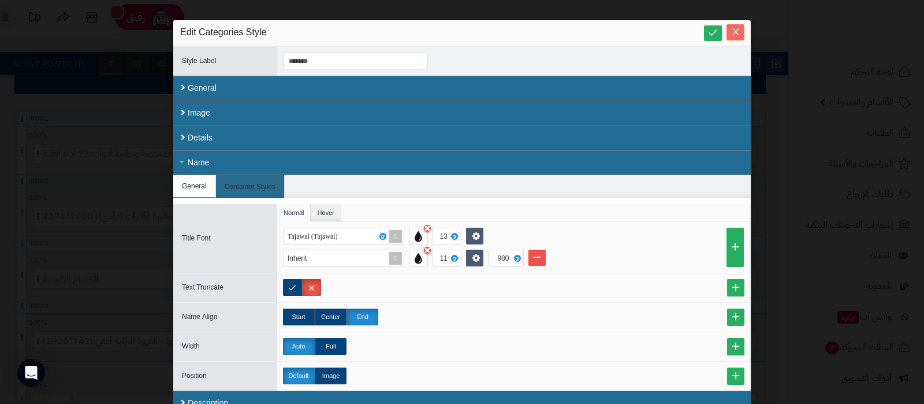
click at [739, 29] on icon "Close" at bounding box center [736, 32] width 6 height 7
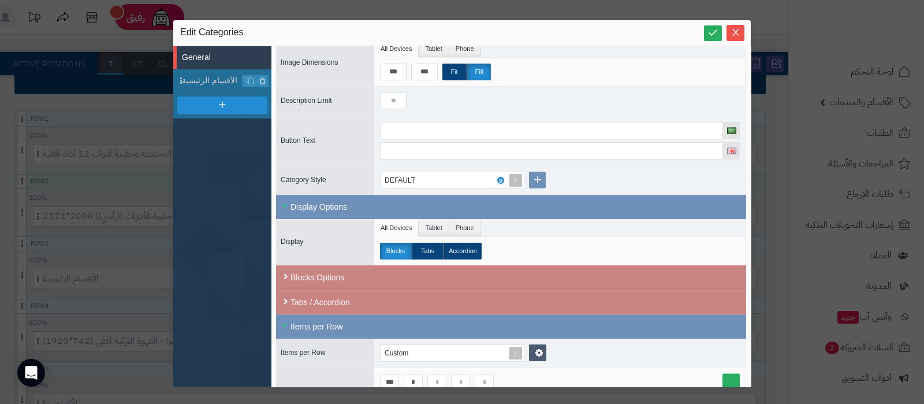
scroll to position [202, 0]
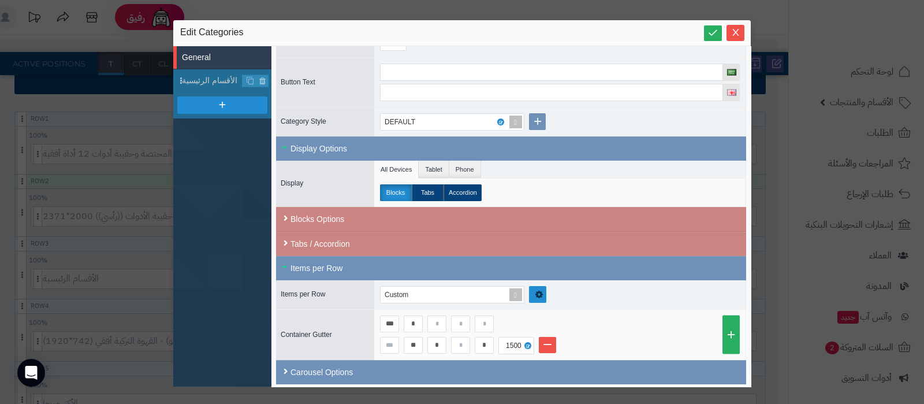
click at [533, 287] on link at bounding box center [537, 294] width 17 height 17
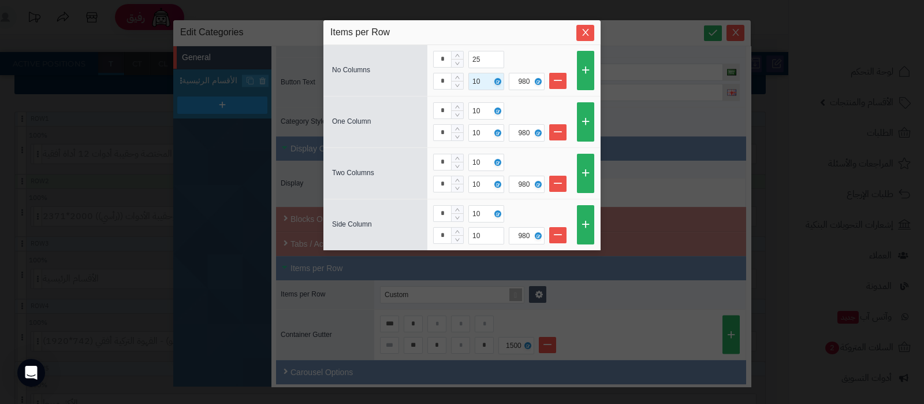
click at [476, 83] on div "10" at bounding box center [478, 81] width 10 height 16
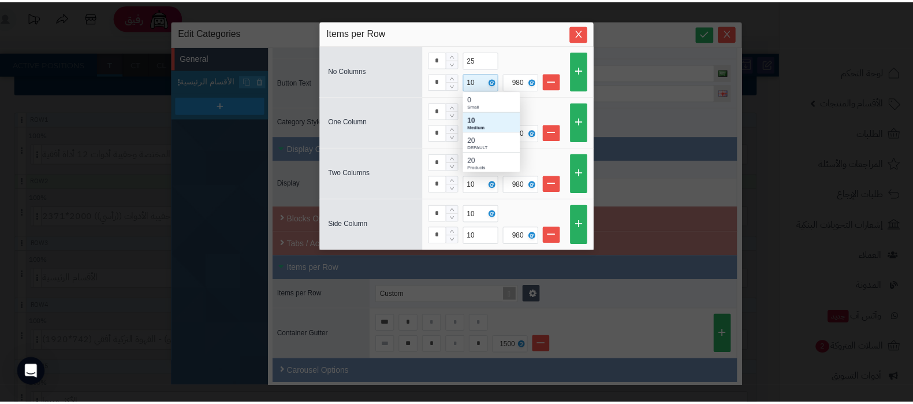
scroll to position [69, 46]
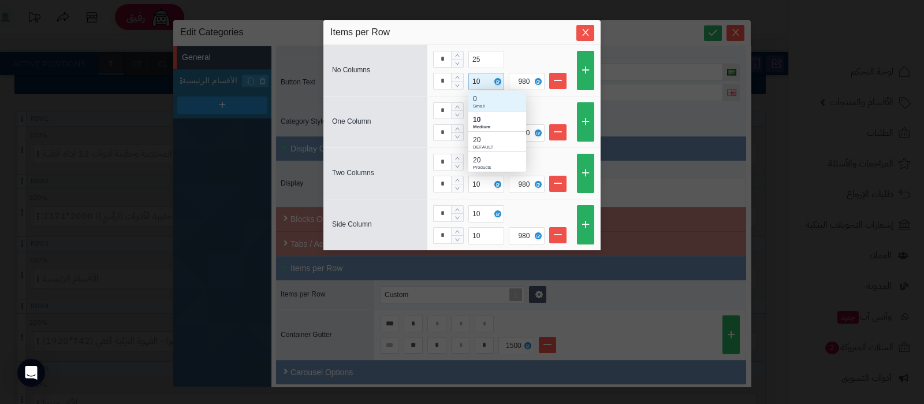
click at [480, 105] on div "Small" at bounding box center [497, 106] width 49 height 7
click at [586, 32] on icon "Close" at bounding box center [585, 31] width 9 height 9
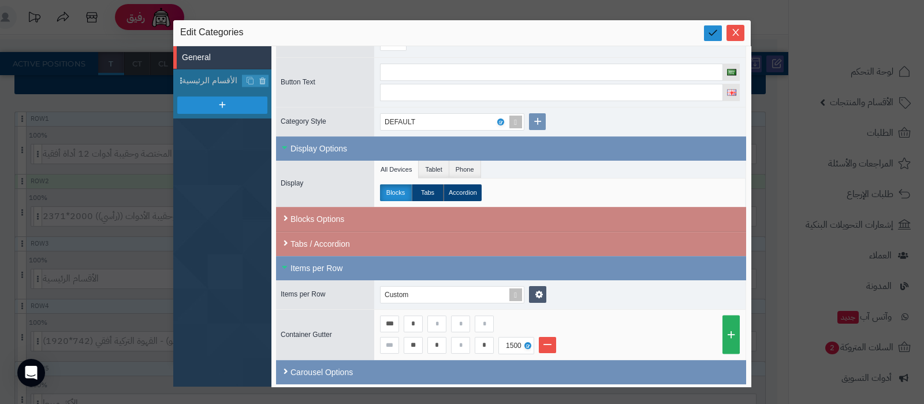
click at [714, 36] on icon at bounding box center [713, 32] width 11 height 11
click at [735, 33] on icon "Close" at bounding box center [735, 31] width 9 height 9
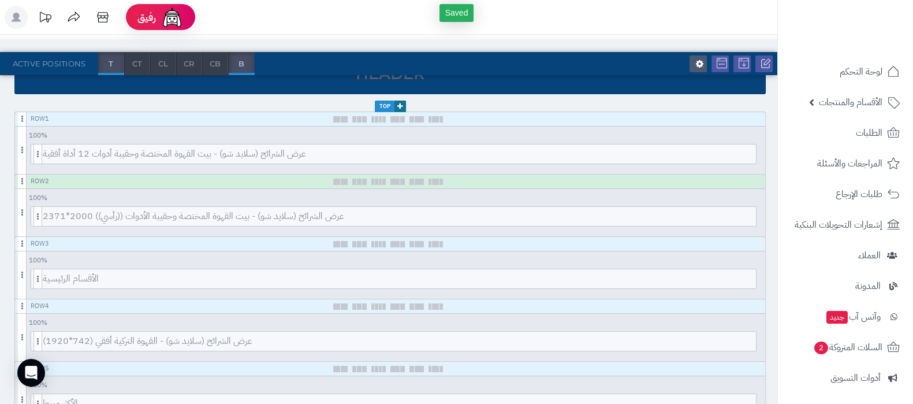
scroll to position [0, 0]
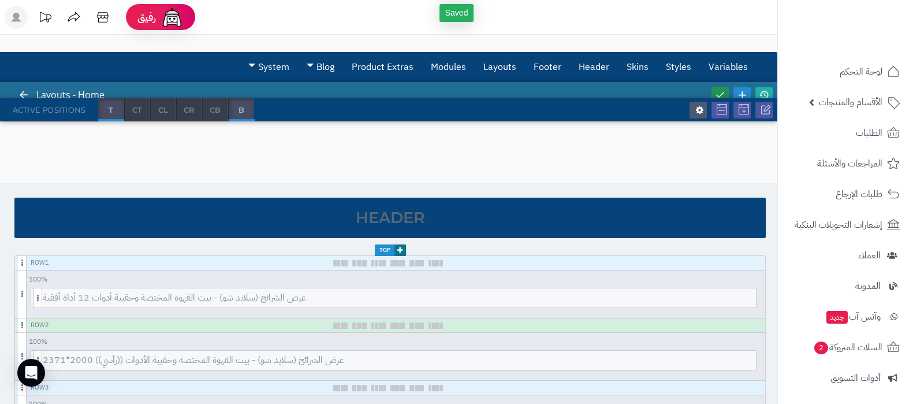
click at [719, 92] on icon at bounding box center [720, 95] width 10 height 10
click at [768, 94] on icon at bounding box center [764, 95] width 10 height 10
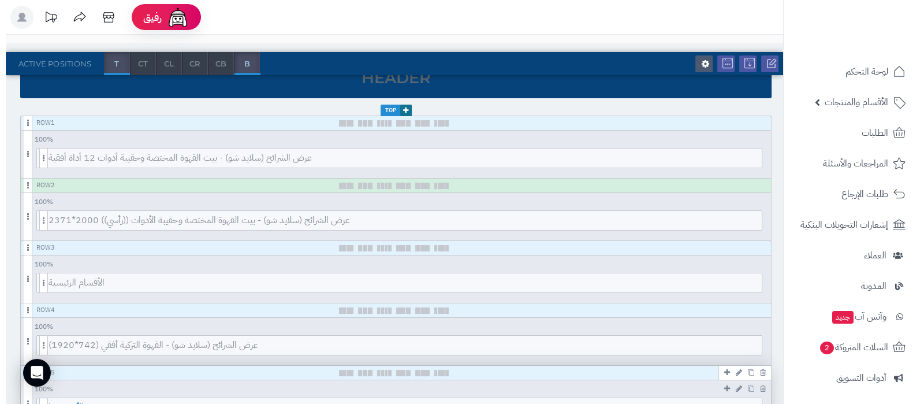
scroll to position [217, 0]
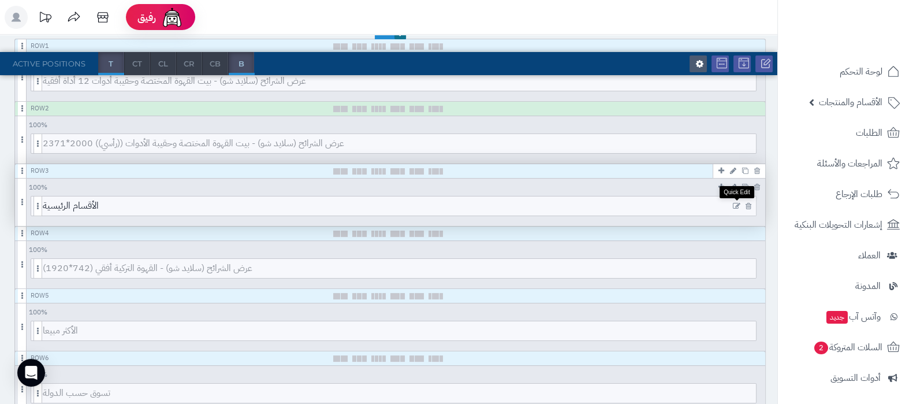
click at [737, 205] on icon at bounding box center [737, 206] width 8 height 8
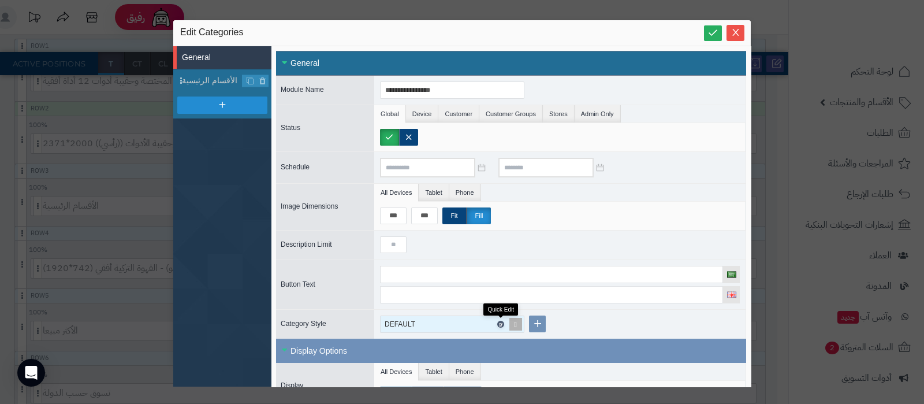
click at [499, 322] on icon at bounding box center [500, 324] width 3 height 5
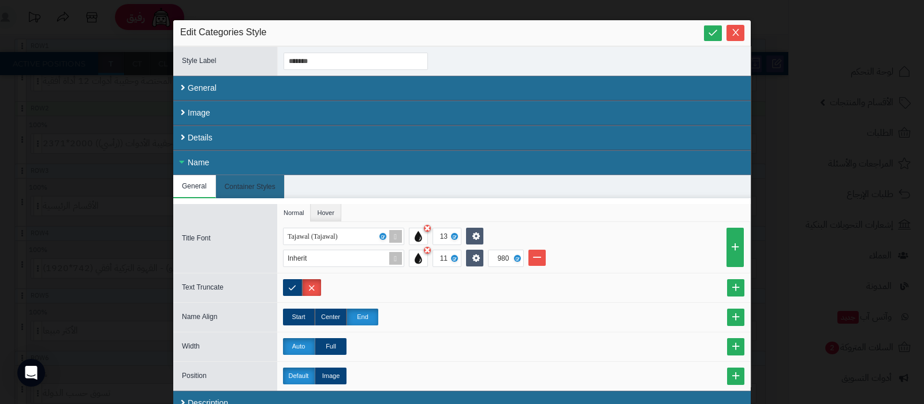
scroll to position [34, 0]
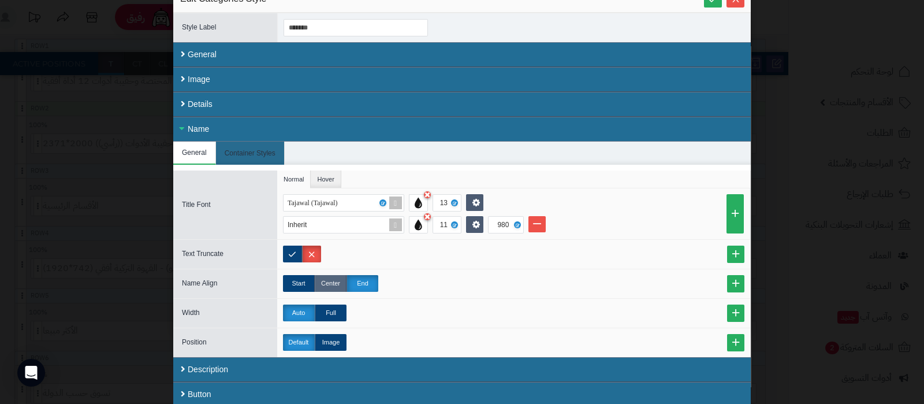
click at [340, 284] on label "Center" at bounding box center [331, 283] width 32 height 17
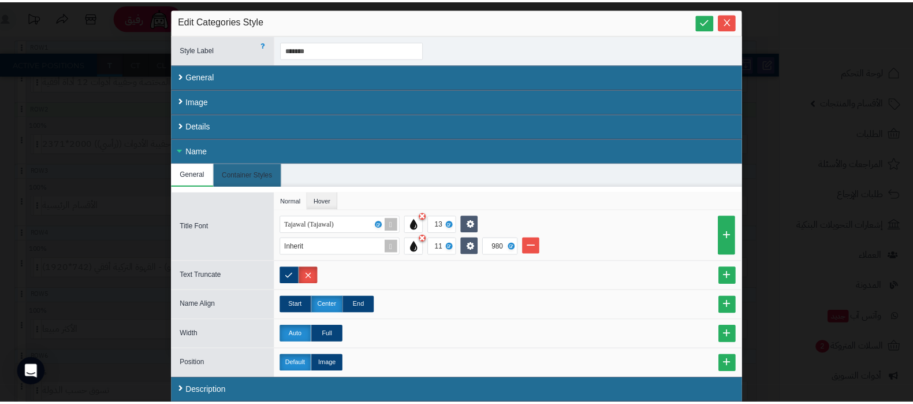
scroll to position [0, 0]
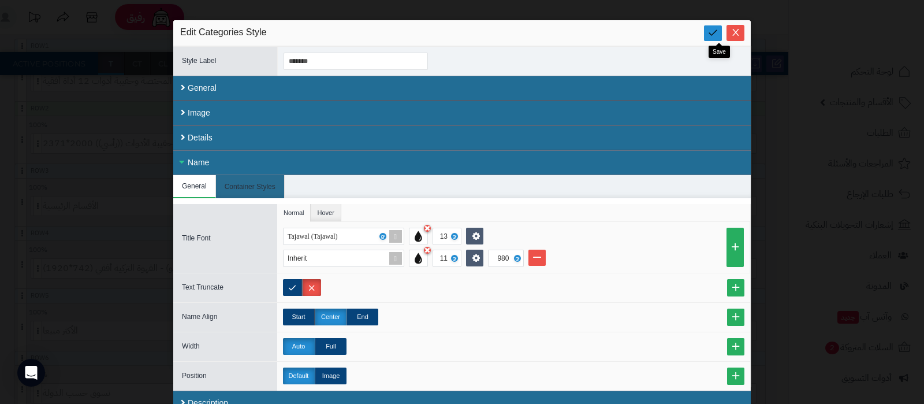
click at [714, 35] on icon at bounding box center [713, 32] width 11 height 11
click at [738, 34] on icon "Close" at bounding box center [735, 31] width 9 height 9
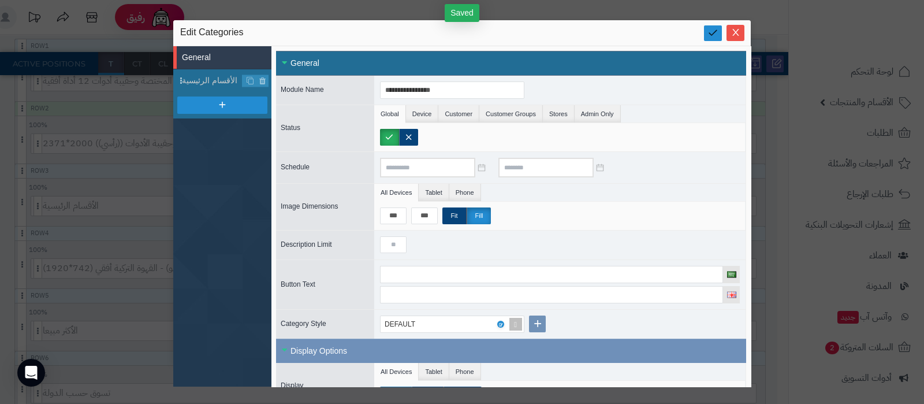
click at [715, 36] on icon at bounding box center [713, 32] width 11 height 11
click at [735, 32] on icon "Close" at bounding box center [736, 32] width 6 height 7
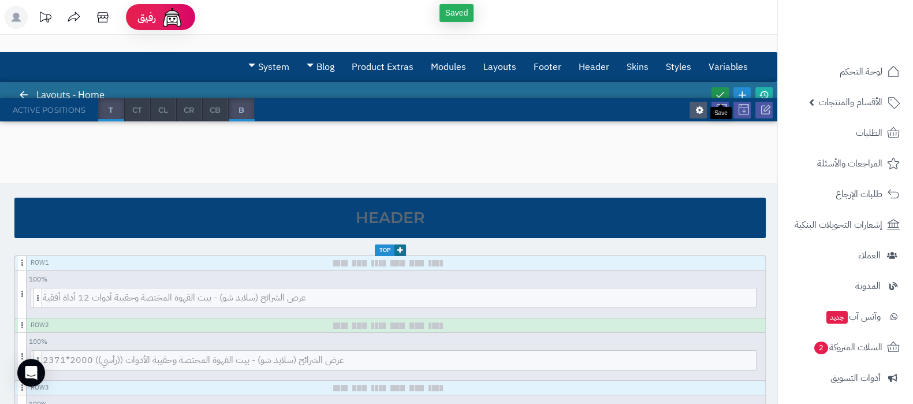
click at [721, 92] on icon at bounding box center [720, 95] width 10 height 10
click at [765, 93] on icon at bounding box center [764, 95] width 10 height 10
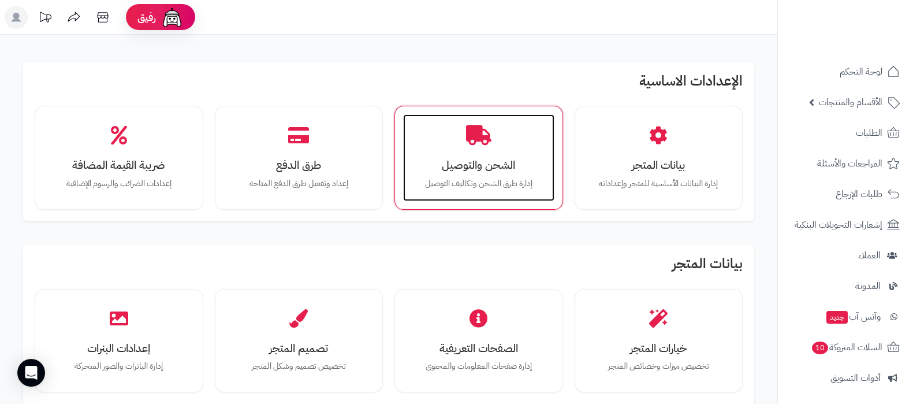
click at [472, 187] on p "إدارة طرق الشحن وتكاليف التوصيل" at bounding box center [479, 183] width 128 height 13
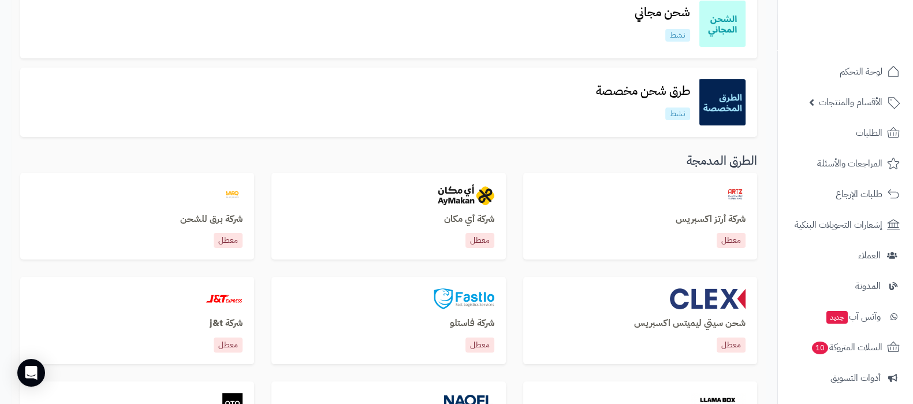
scroll to position [361, 0]
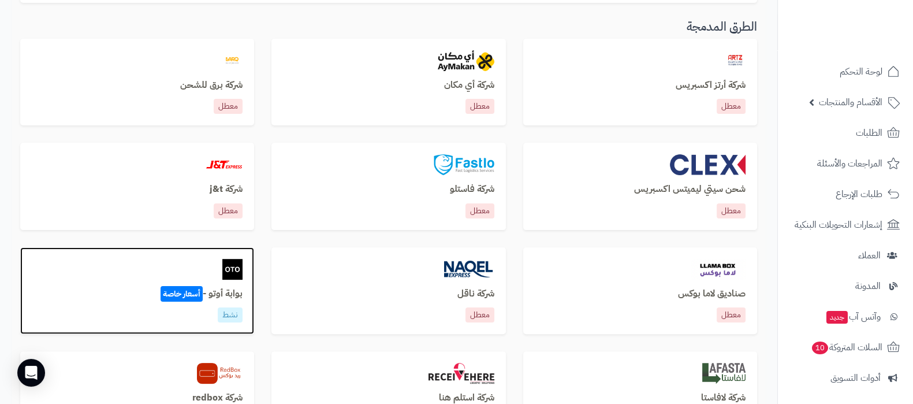
click at [233, 292] on h3 "بوابة أوتو - أسعار خاصة" at bounding box center [137, 294] width 211 height 10
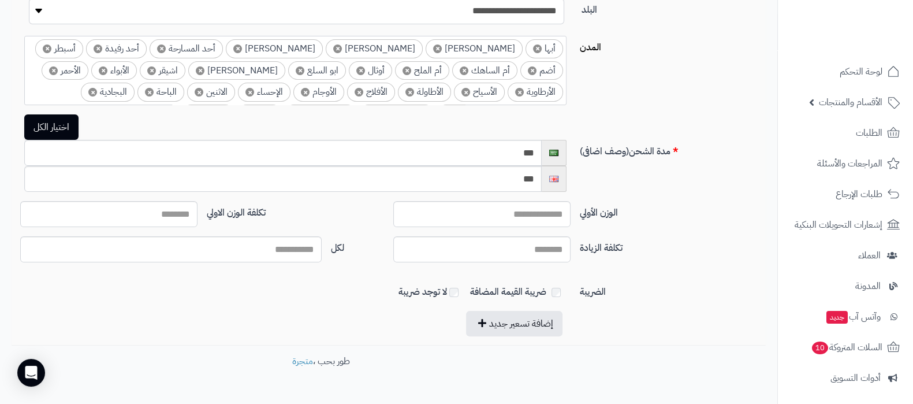
scroll to position [217, 0]
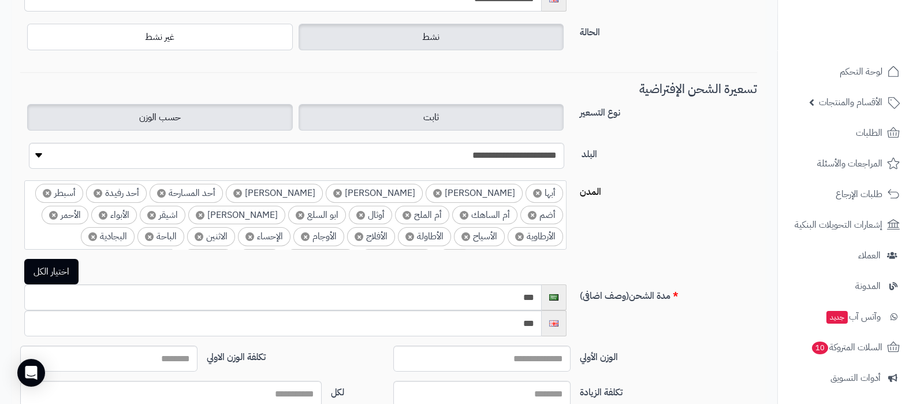
click at [428, 117] on span "ثابت" at bounding box center [431, 117] width 16 height 14
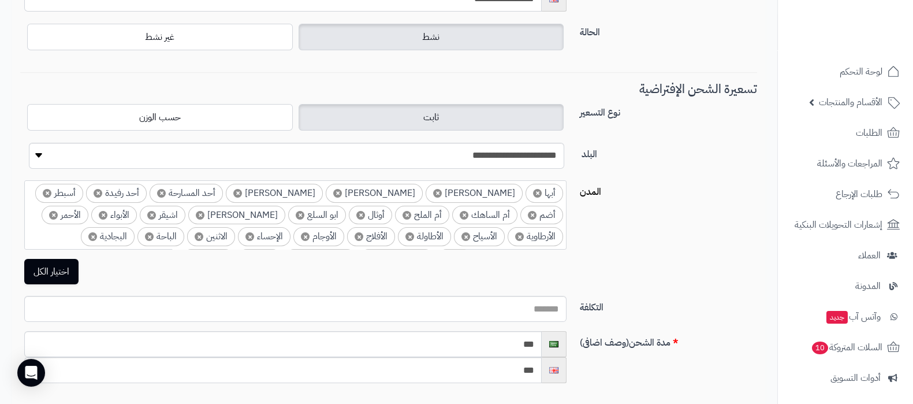
scroll to position [144, 0]
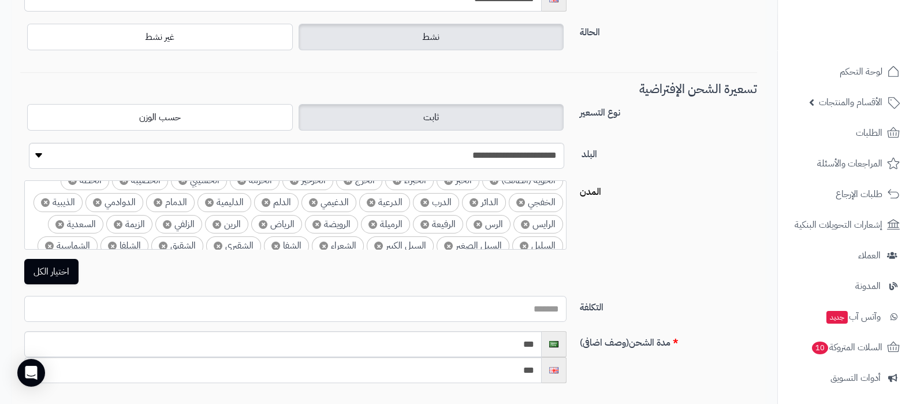
click at [546, 310] on input "التكلفة" at bounding box center [295, 309] width 543 height 26
type input "**"
click at [64, 266] on button "اختيار الكل" at bounding box center [51, 270] width 54 height 25
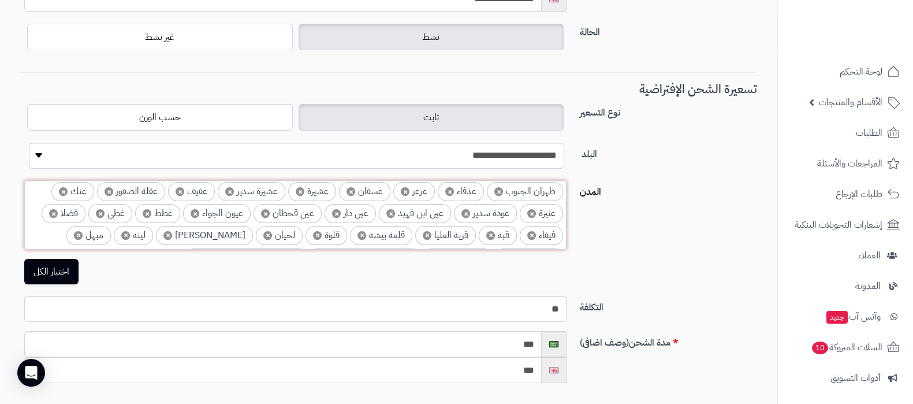
scroll to position [693, 0]
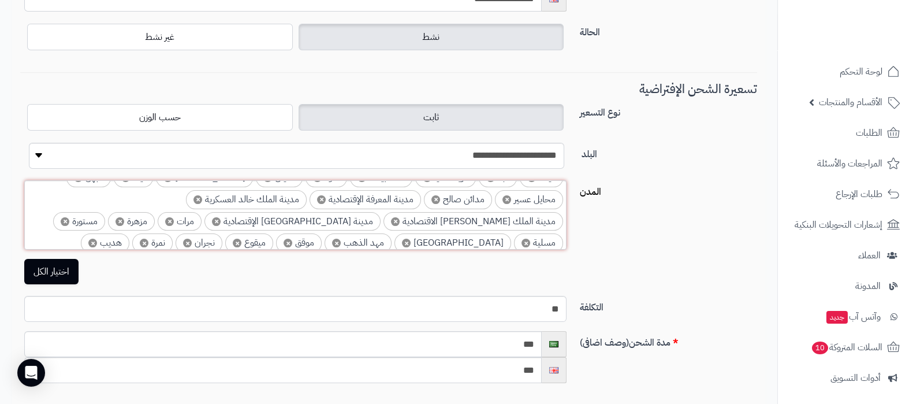
click at [402, 239] on span "×" at bounding box center [406, 243] width 9 height 9
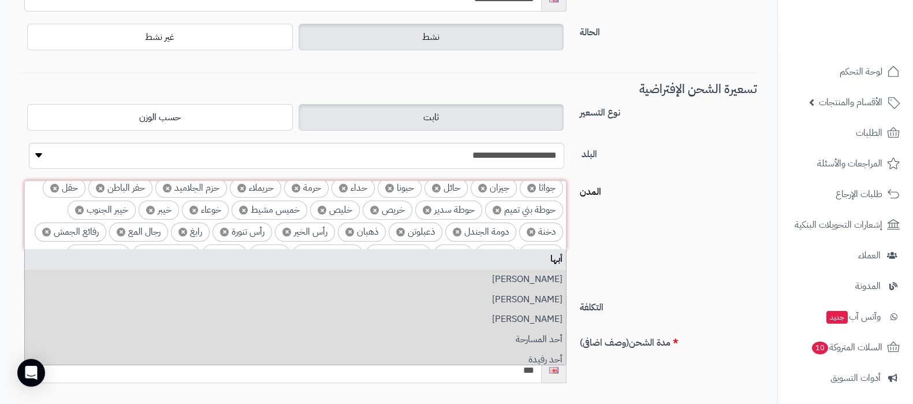
scroll to position [477, 0]
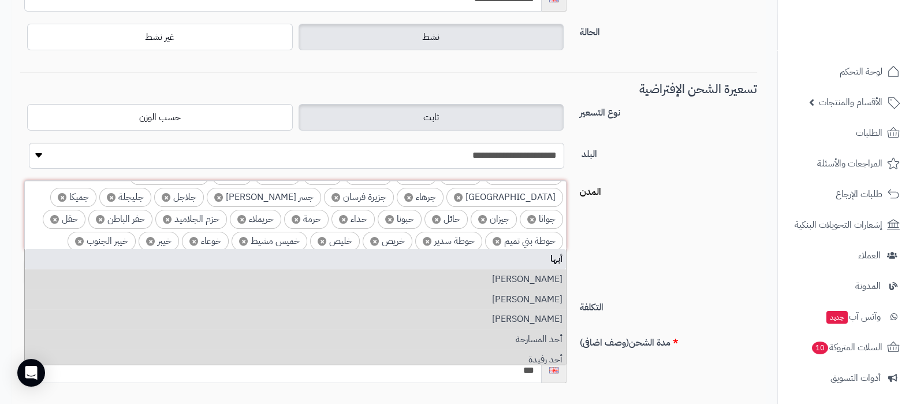
click at [454, 193] on span "×" at bounding box center [458, 197] width 9 height 9
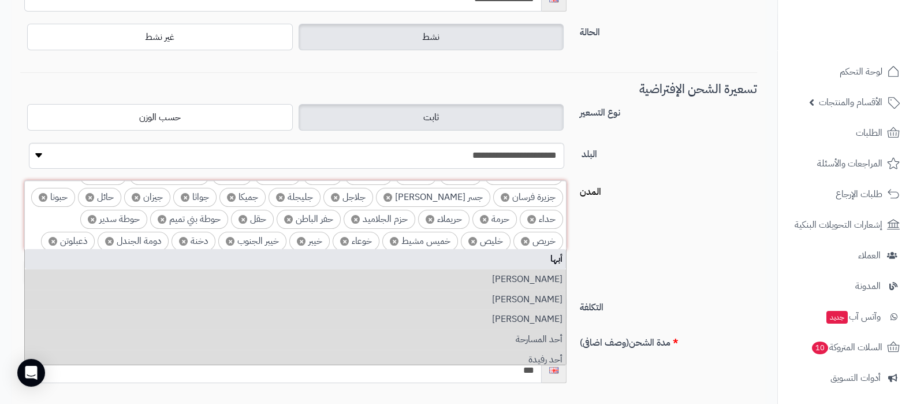
scroll to position [693, 0]
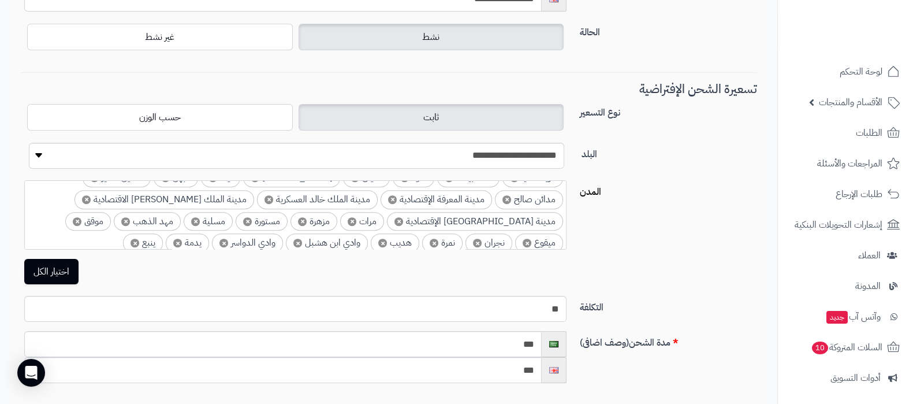
click at [699, 221] on div "**********" at bounding box center [389, 201] width 746 height 116
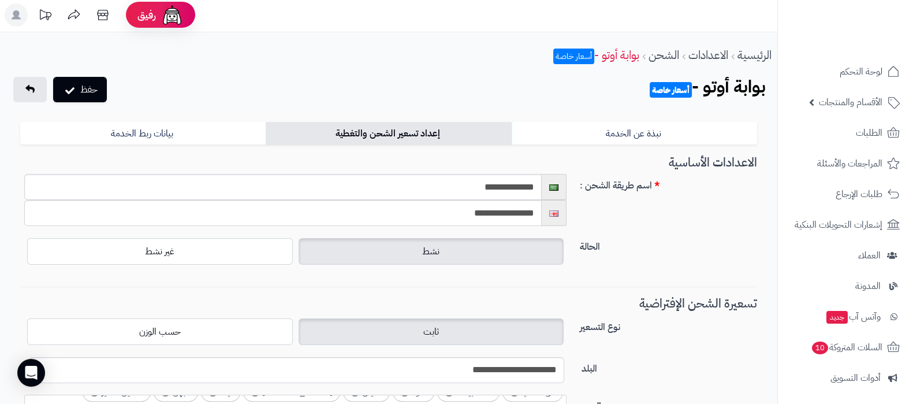
scroll to position [0, 0]
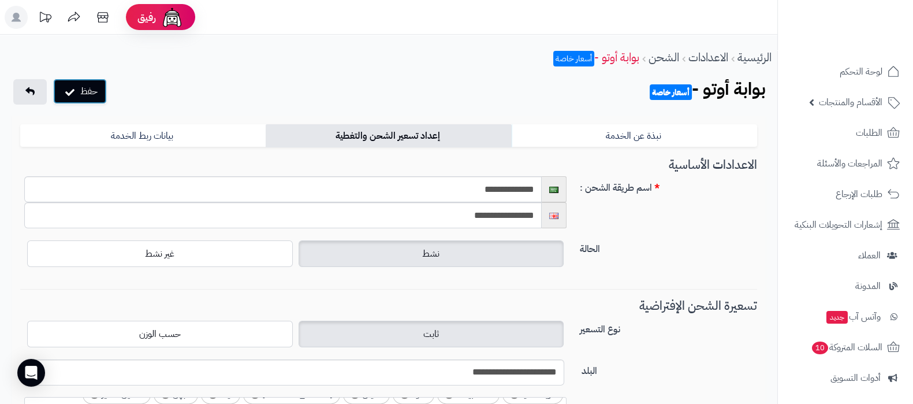
click at [84, 95] on button "حفظ" at bounding box center [80, 91] width 54 height 25
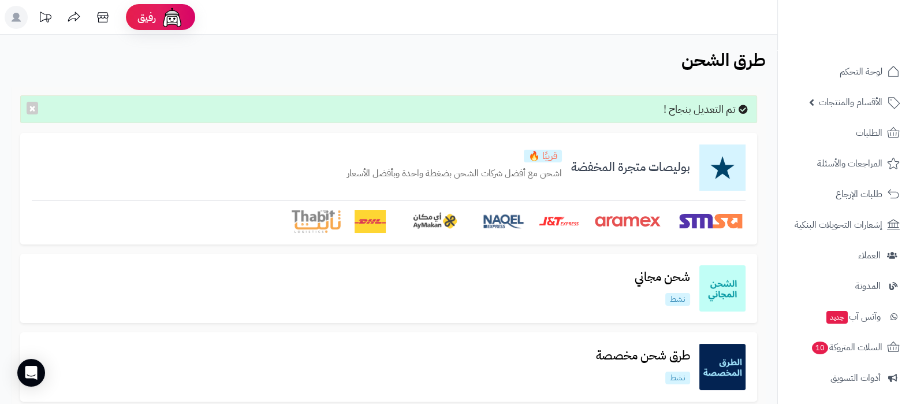
click at [42, 111] on div "تم التعديل بنجاح ! ×" at bounding box center [388, 109] width 737 height 28
click at [29, 106] on button "×" at bounding box center [33, 107] width 12 height 13
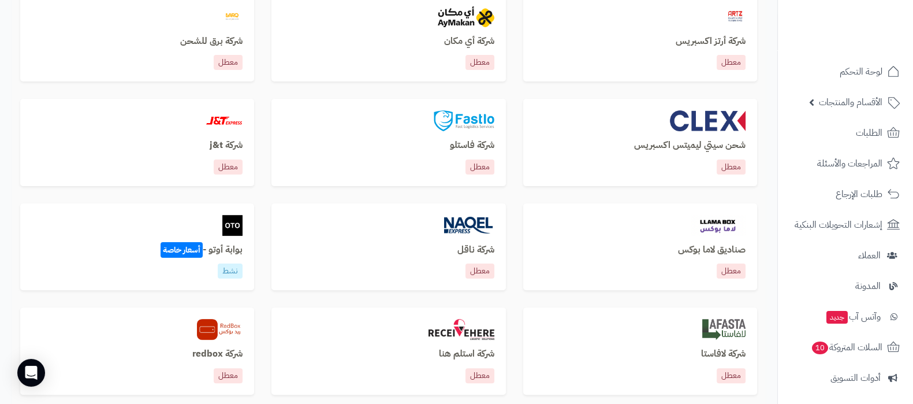
scroll to position [433, 0]
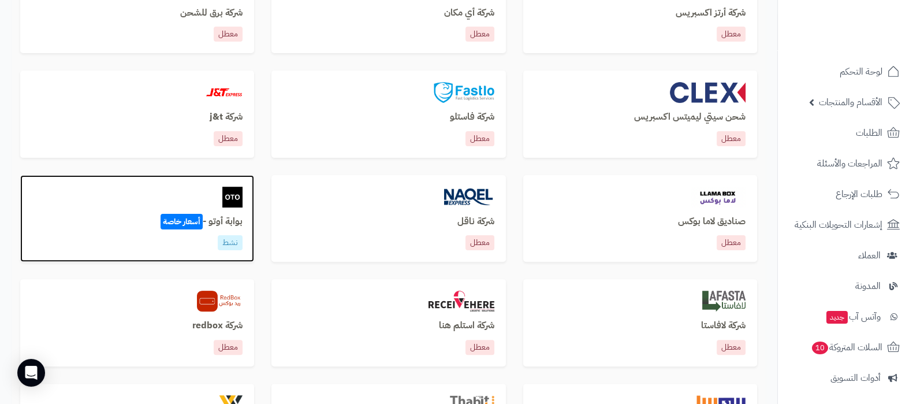
click at [227, 222] on h3 "بوابة أوتو - أسعار خاصة" at bounding box center [137, 222] width 211 height 10
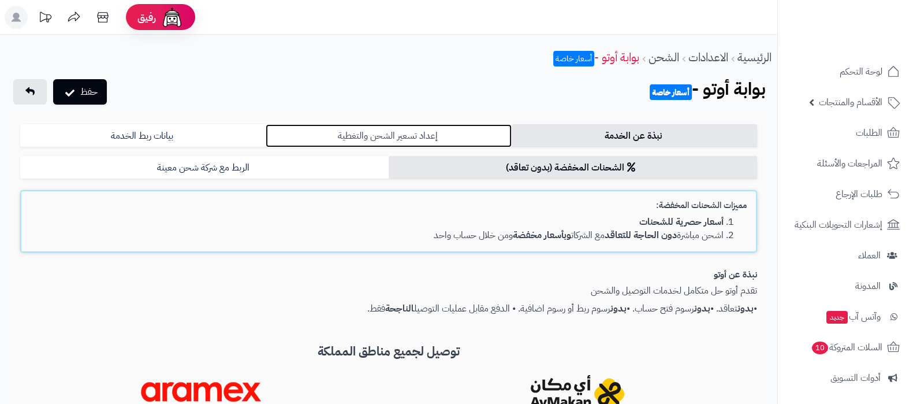
click at [389, 136] on link "إعداد تسعير الشحن والتغطية" at bounding box center [389, 135] width 246 height 23
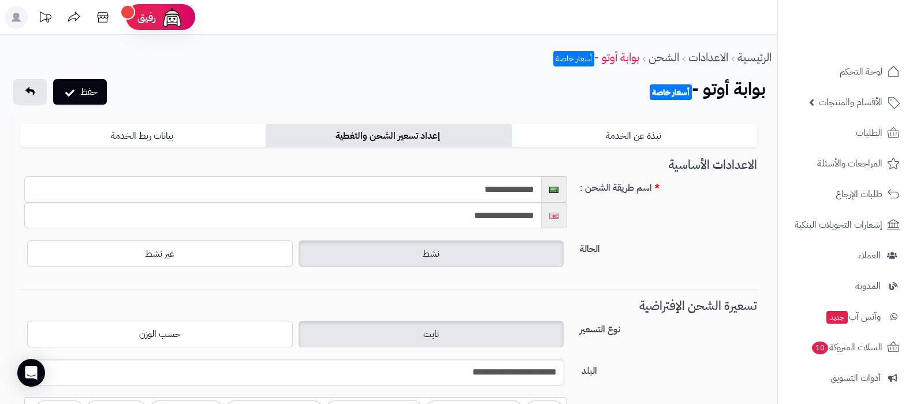
click at [470, 191] on input "**********" at bounding box center [283, 189] width 518 height 26
drag, startPoint x: 519, startPoint y: 189, endPoint x: 550, endPoint y: 189, distance: 31.2
click at [550, 189] on div "**********" at bounding box center [295, 189] width 543 height 26
click at [640, 232] on div "**********" at bounding box center [389, 206] width 746 height 61
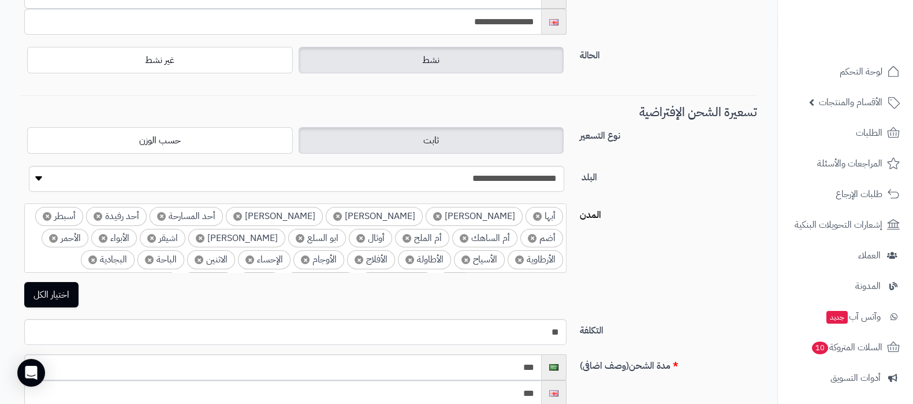
scroll to position [217, 0]
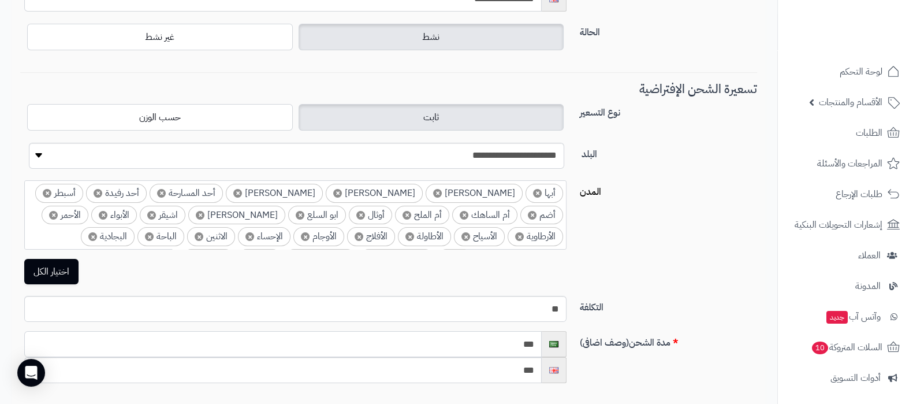
click at [483, 339] on input "***" at bounding box center [283, 344] width 518 height 26
click at [483, 339] on input "********" at bounding box center [283, 344] width 518 height 26
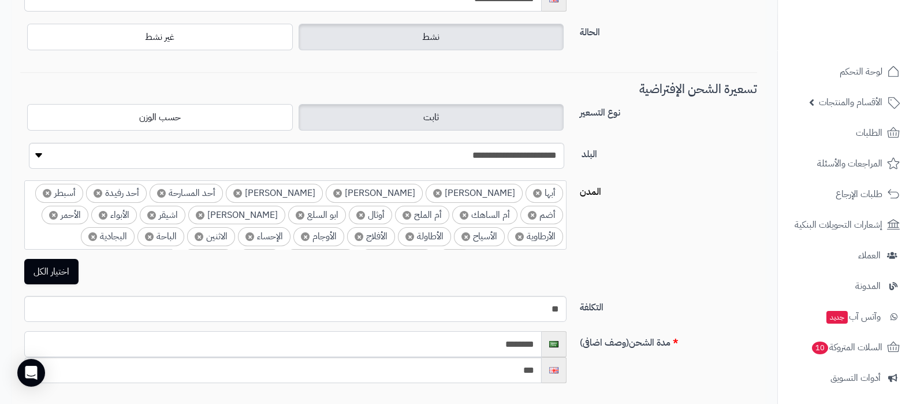
type input "********"
click at [521, 366] on input "***" at bounding box center [283, 370] width 518 height 26
paste input "*****"
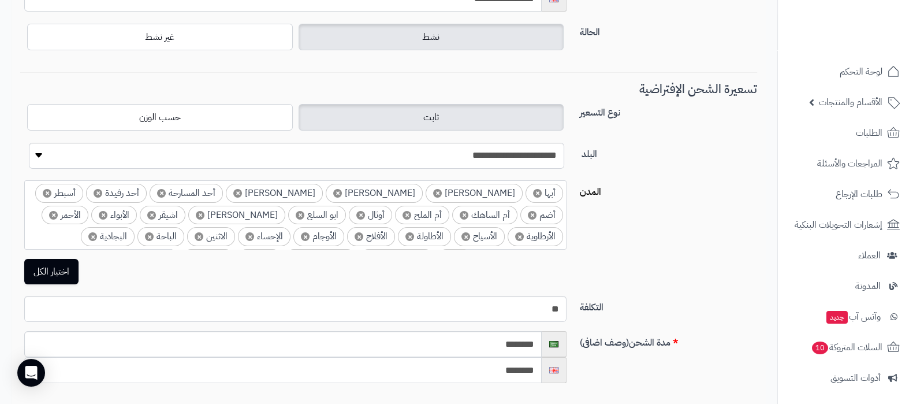
type input "********"
click at [531, 340] on input "********" at bounding box center [283, 344] width 518 height 26
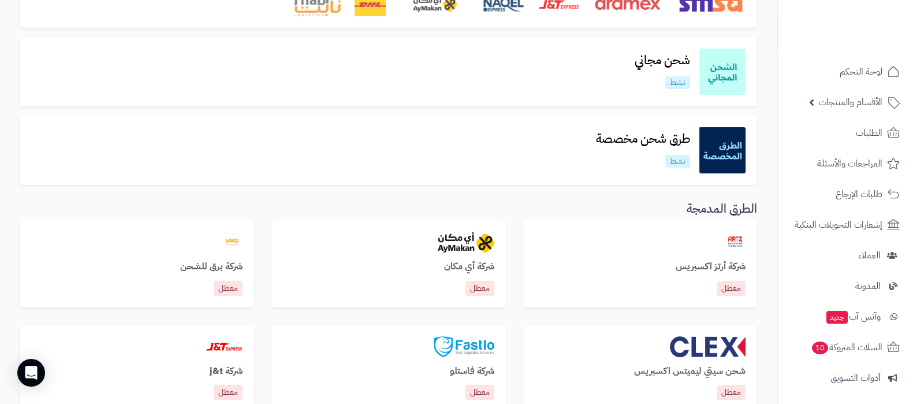
scroll to position [433, 0]
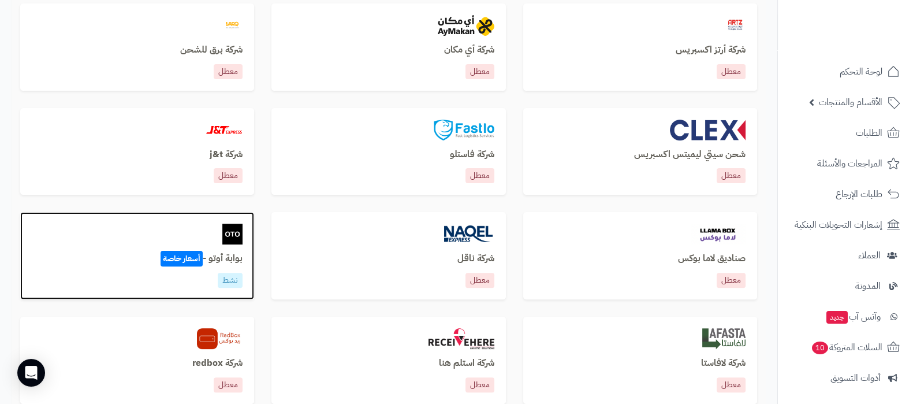
click at [221, 258] on h3 "بوابة أوتو - أسعار خاصة" at bounding box center [137, 259] width 211 height 10
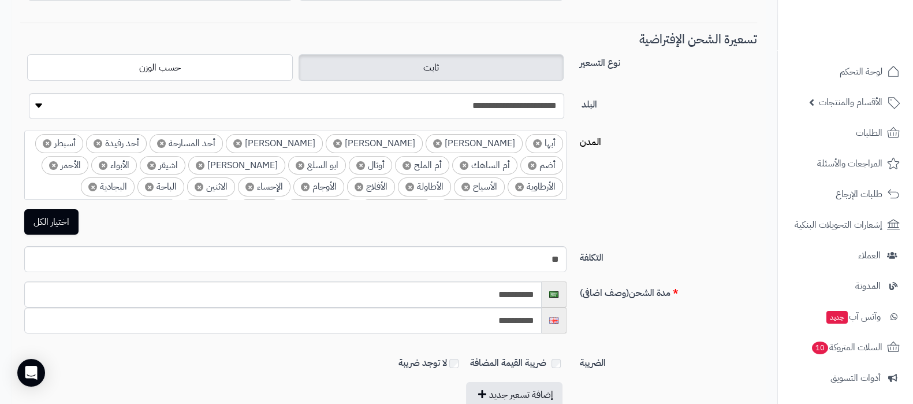
scroll to position [288, 0]
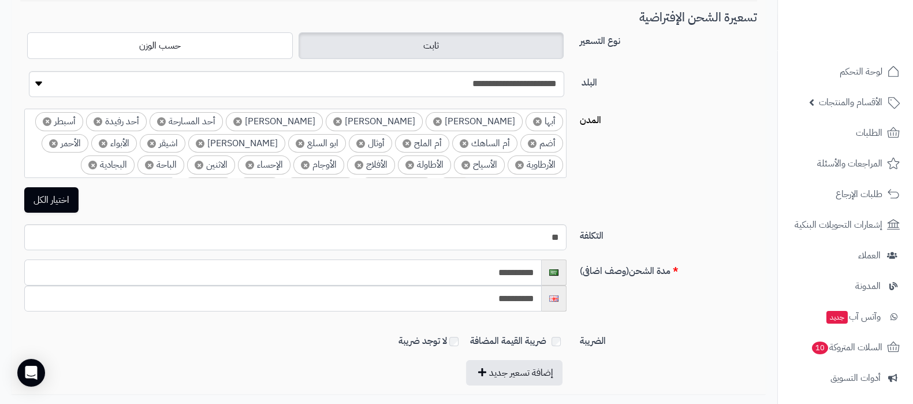
drag, startPoint x: 517, startPoint y: 273, endPoint x: 531, endPoint y: 271, distance: 14.0
click at [531, 271] on input "**********" at bounding box center [283, 272] width 518 height 26
click at [526, 277] on input "**********" at bounding box center [283, 272] width 518 height 26
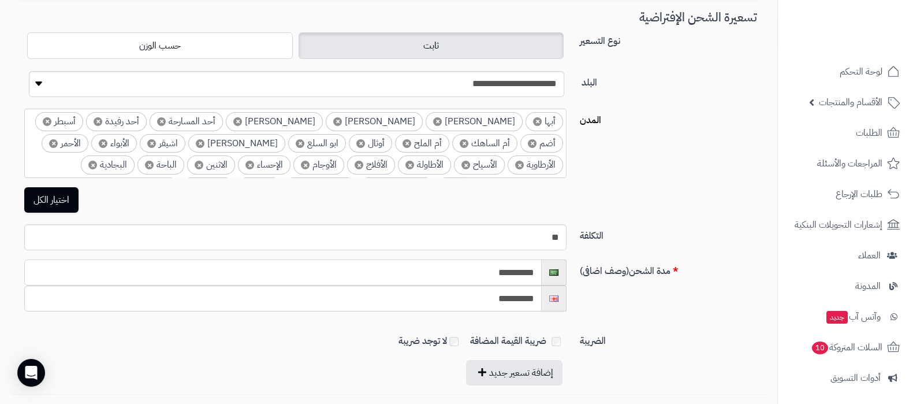
click at [526, 277] on input "**********" at bounding box center [283, 272] width 518 height 26
type input "**********"
click at [522, 291] on input "**********" at bounding box center [283, 298] width 518 height 26
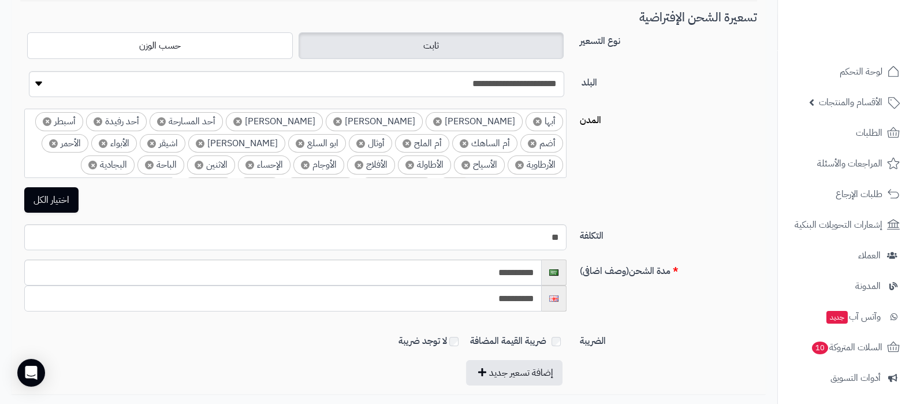
click at [522, 291] on input "**********" at bounding box center [283, 298] width 518 height 26
paste input "text"
type input "**********"
click at [670, 230] on label "التكلفة" at bounding box center [668, 233] width 187 height 18
click at [567, 230] on input "**" at bounding box center [295, 237] width 543 height 26
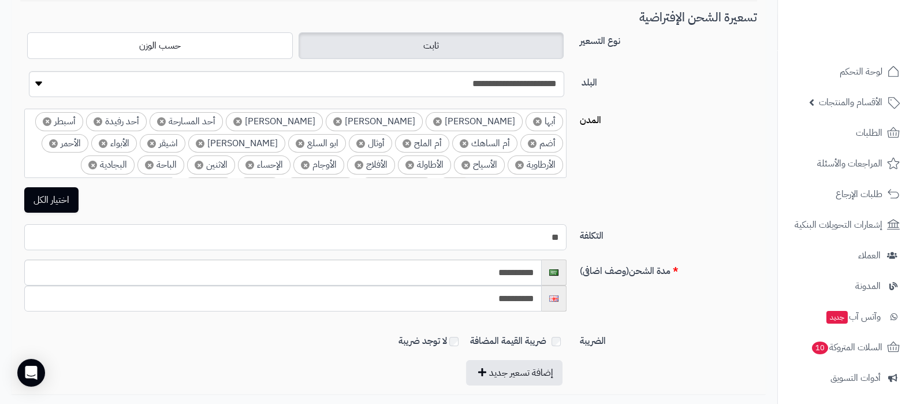
scroll to position [0, 0]
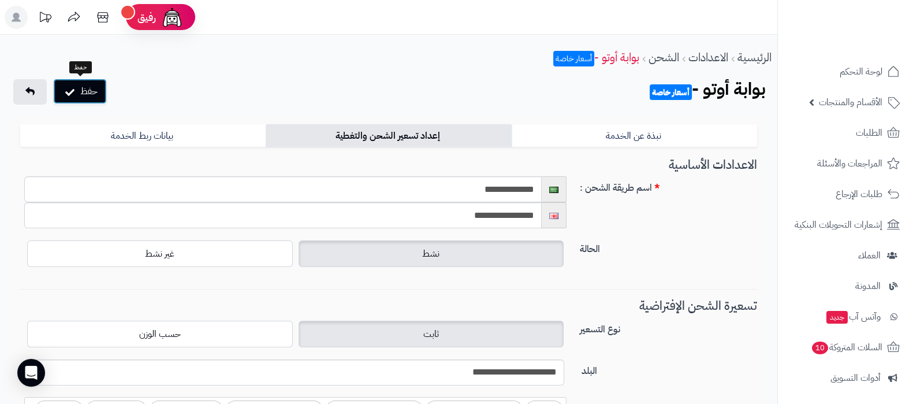
click at [86, 90] on button "حفظ" at bounding box center [80, 91] width 54 height 25
